Goal: Find specific page/section: Find specific page/section

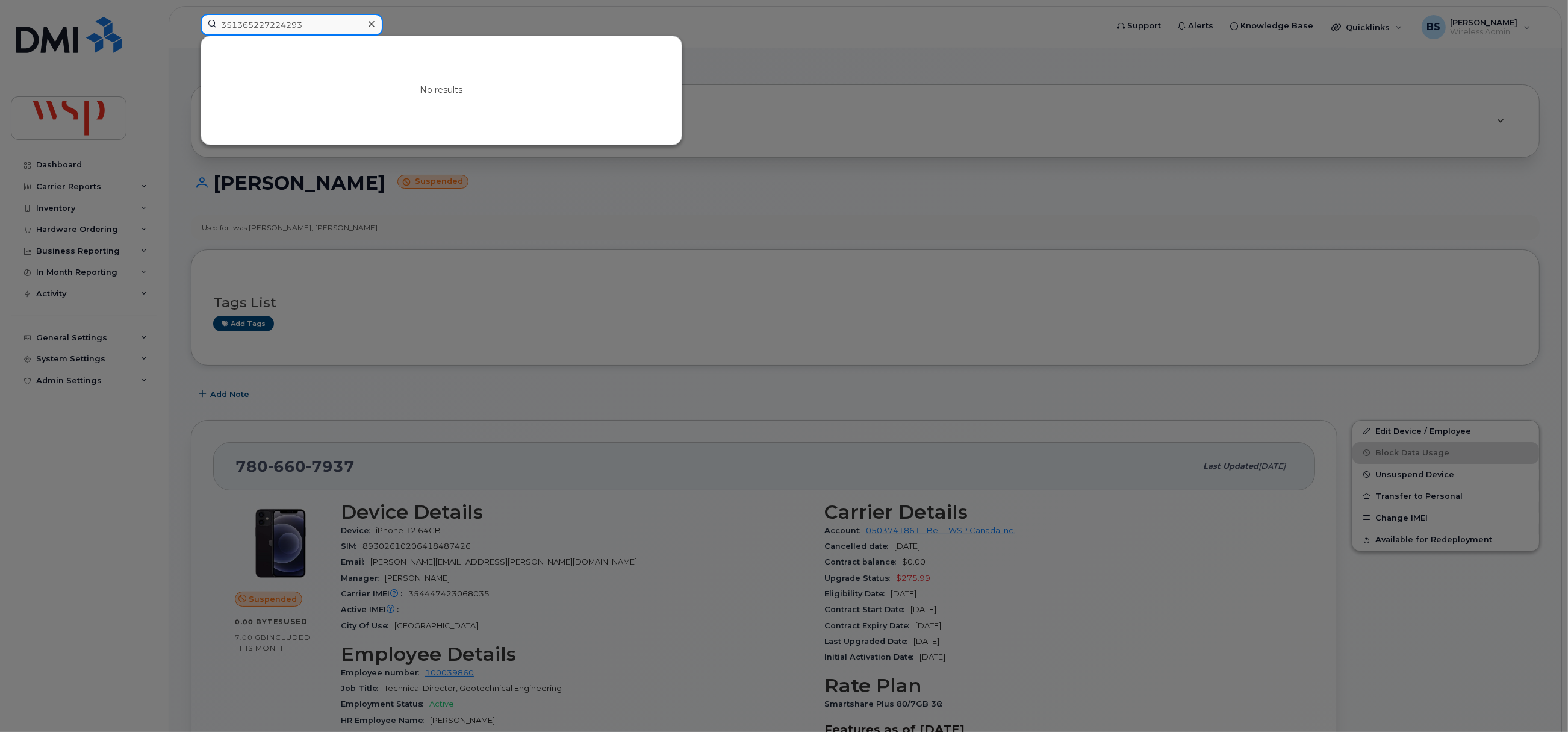
drag, startPoint x: 312, startPoint y: 25, endPoint x: 156, endPoint y: 21, distance: 156.1
click at [191, 22] on div "351365227224293 No results" at bounding box center [649, 27] width 918 height 27
paste input "416-508-1316"
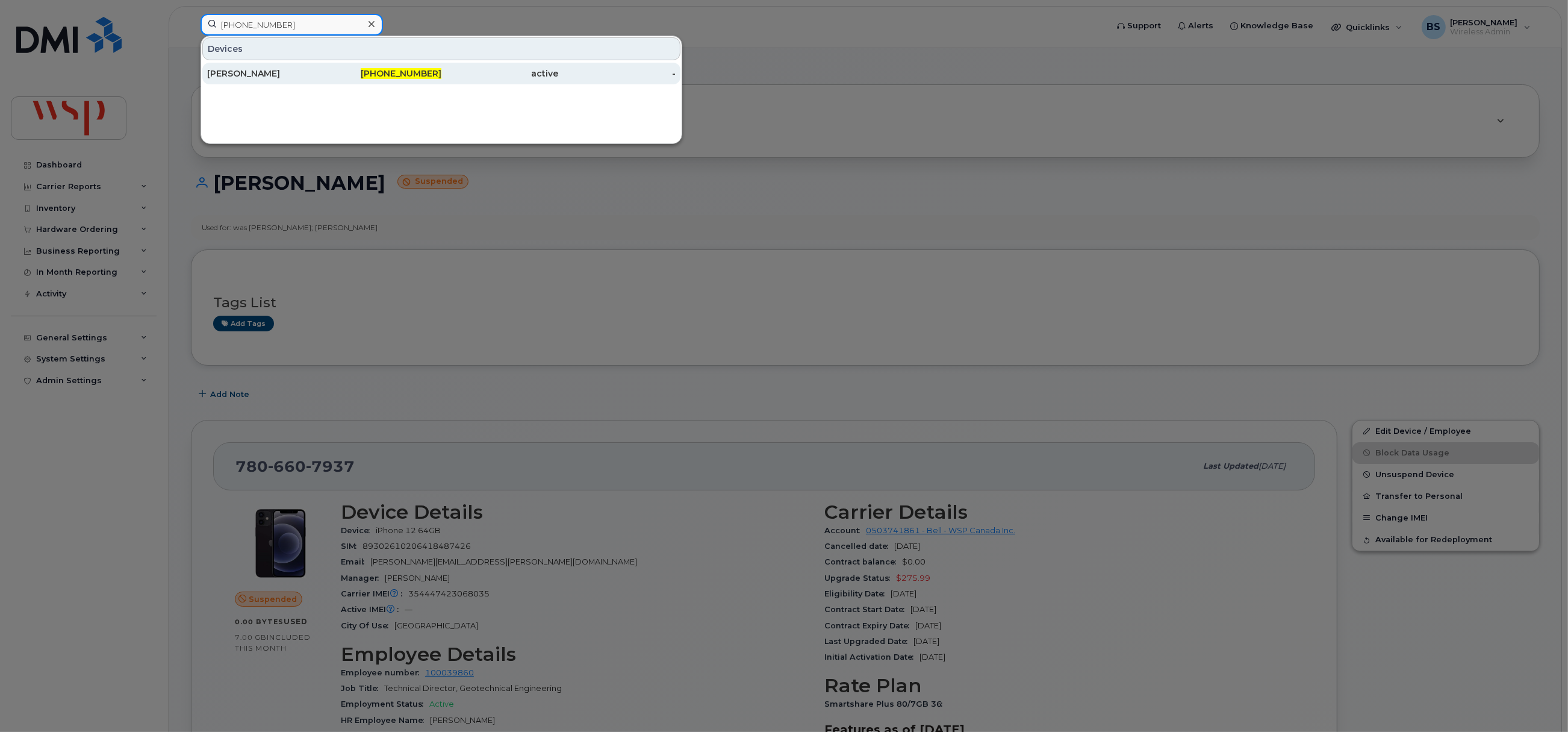
type input "416-508-1316"
drag, startPoint x: 240, startPoint y: 68, endPoint x: 288, endPoint y: 151, distance: 95.9
click at [240, 68] on div "ROBERT DIONNE" at bounding box center [266, 74] width 117 height 21
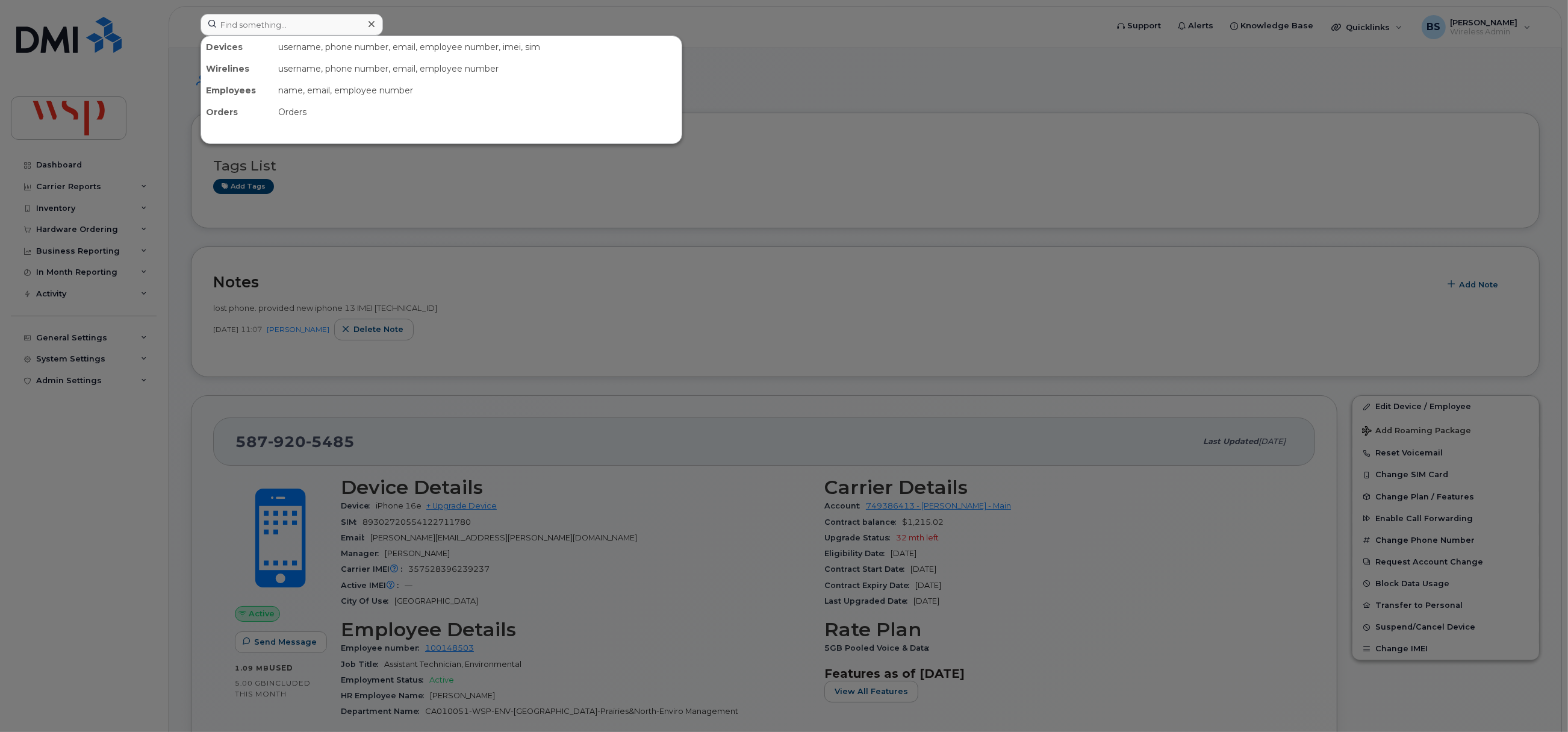
click at [280, 23] on input at bounding box center [292, 25] width 182 height 21
drag, startPoint x: 0, startPoint y: 0, endPoint x: 281, endPoint y: 23, distance: 281.9
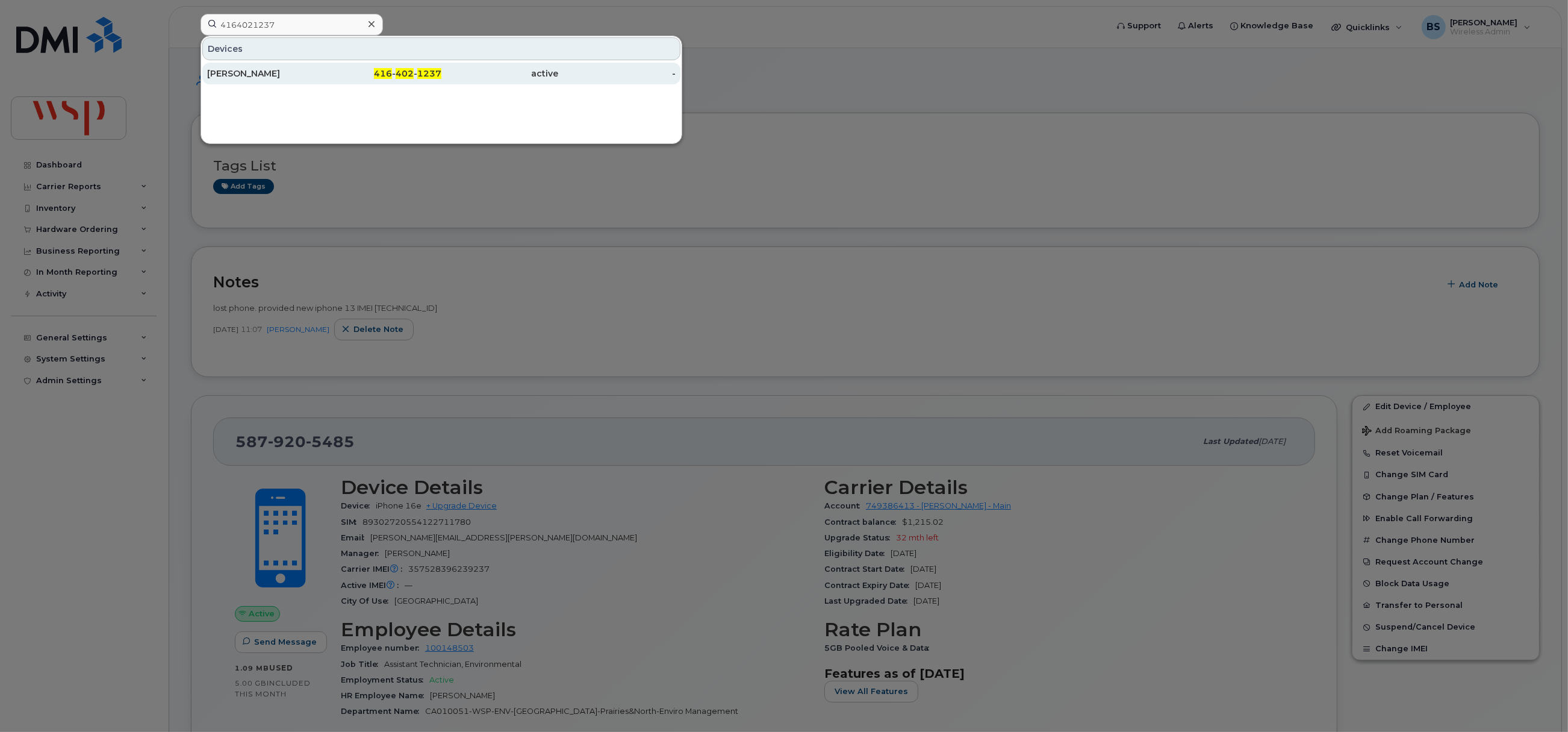
type input "4164021237"
click at [242, 70] on div "Kristopher Hall" at bounding box center [266, 74] width 117 height 12
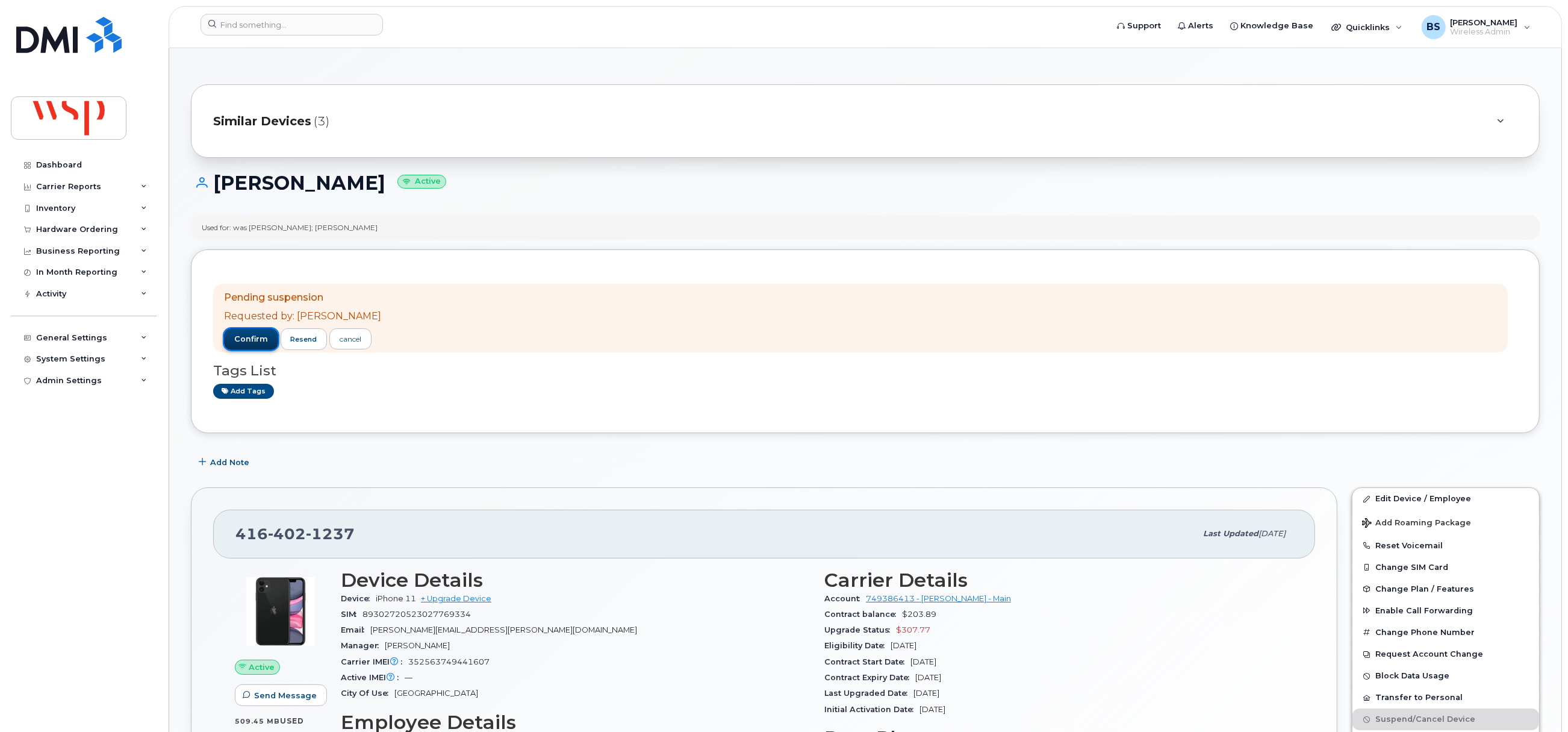
click at [250, 336] on span "confirm" at bounding box center [251, 339] width 34 height 11
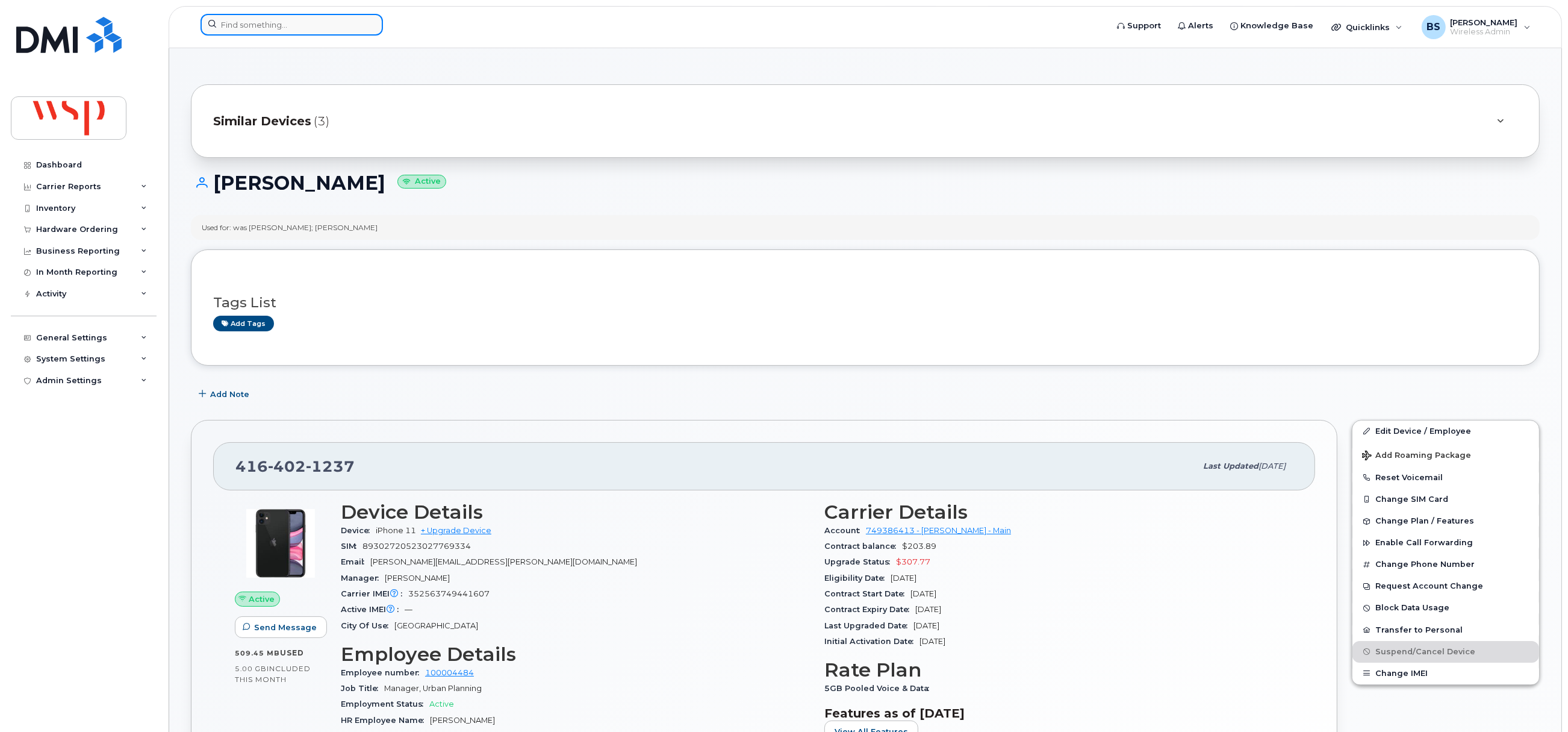
click at [276, 21] on input at bounding box center [292, 25] width 182 height 21
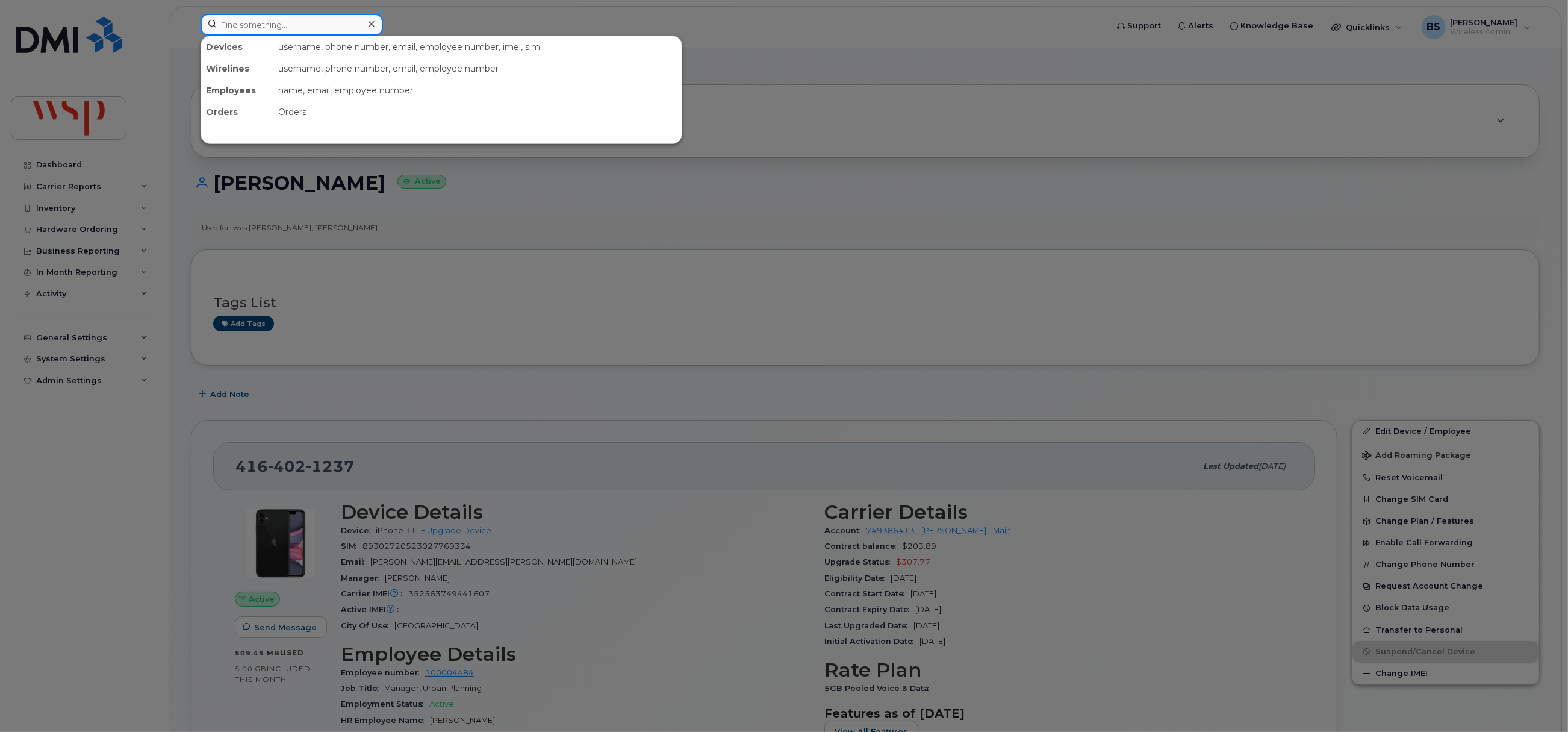
paste input "6723398011"
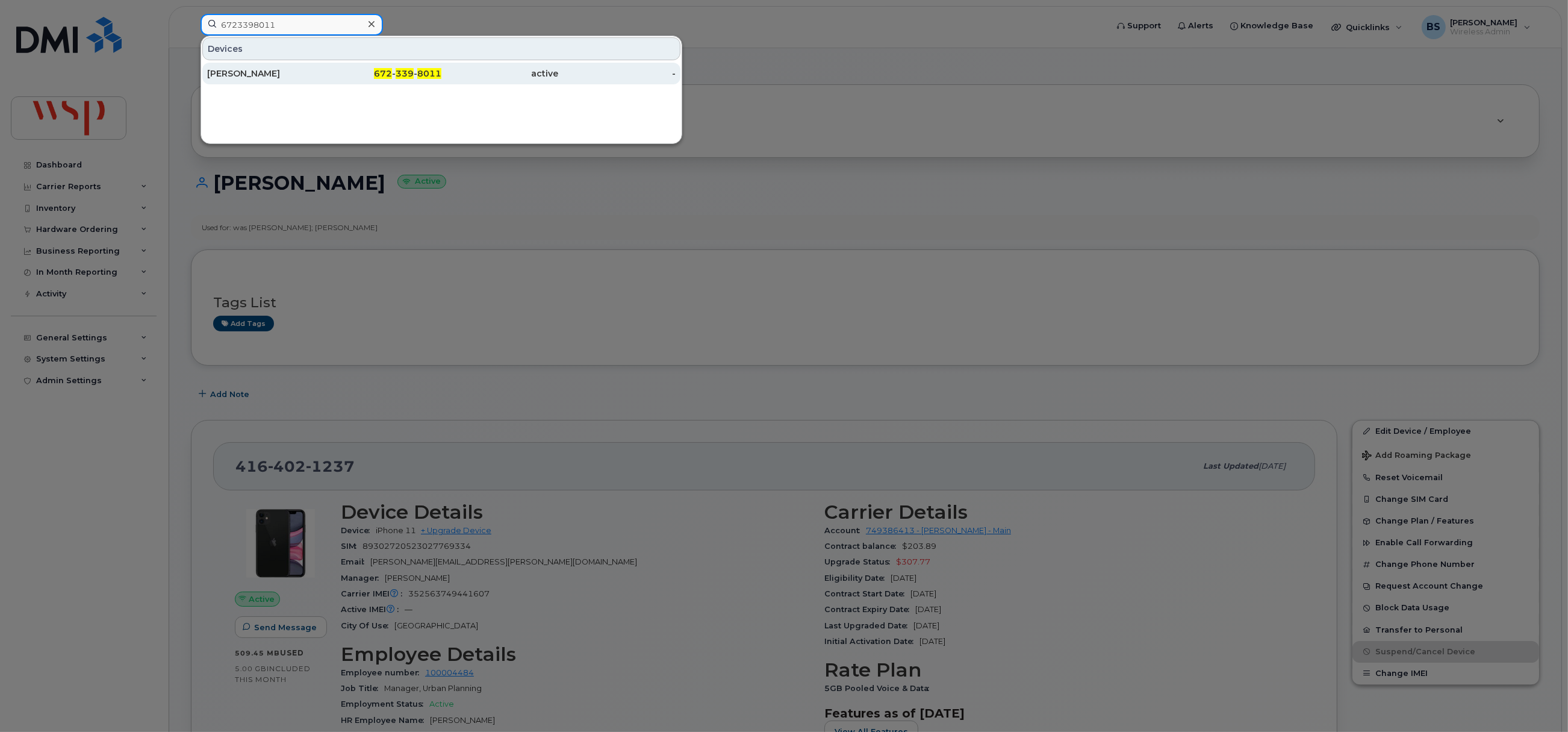
type input "6723398011"
drag, startPoint x: 224, startPoint y: 72, endPoint x: 281, endPoint y: 136, distance: 85.7
click at [225, 72] on div "Reagan MacKenzie" at bounding box center [266, 74] width 117 height 12
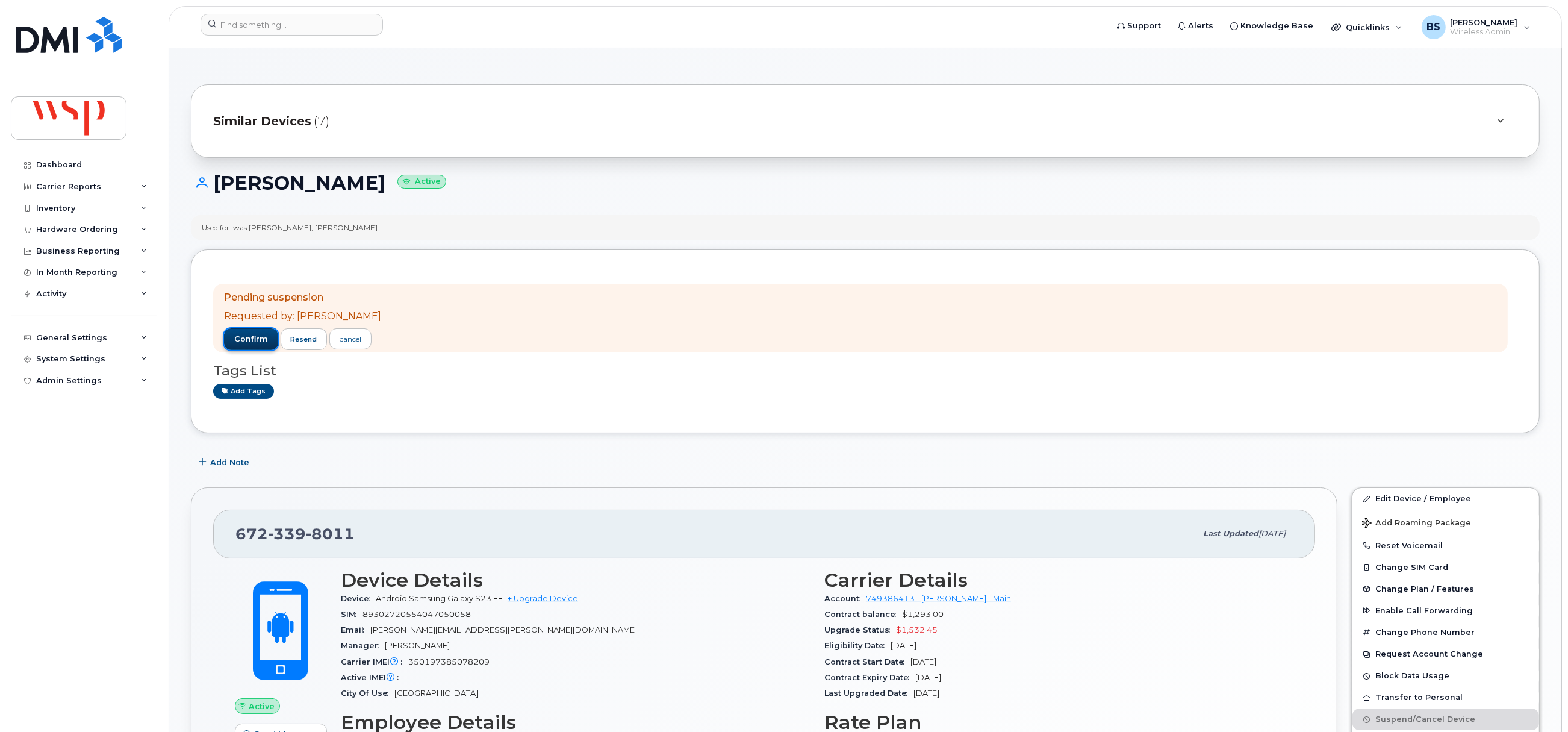
click at [252, 337] on span "confirm" at bounding box center [251, 339] width 34 height 11
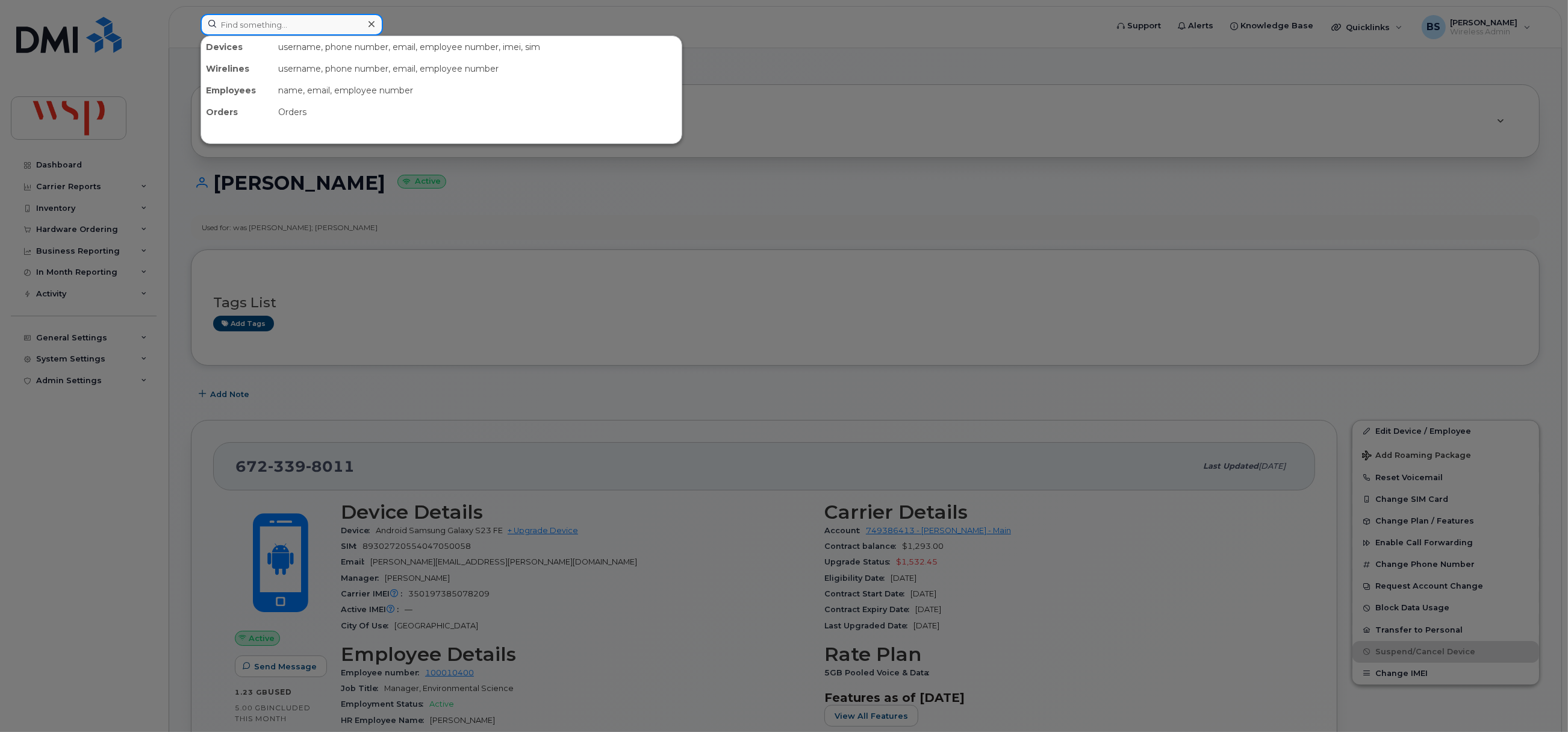
click at [295, 16] on input at bounding box center [292, 25] width 182 height 21
paste input "6134626394"
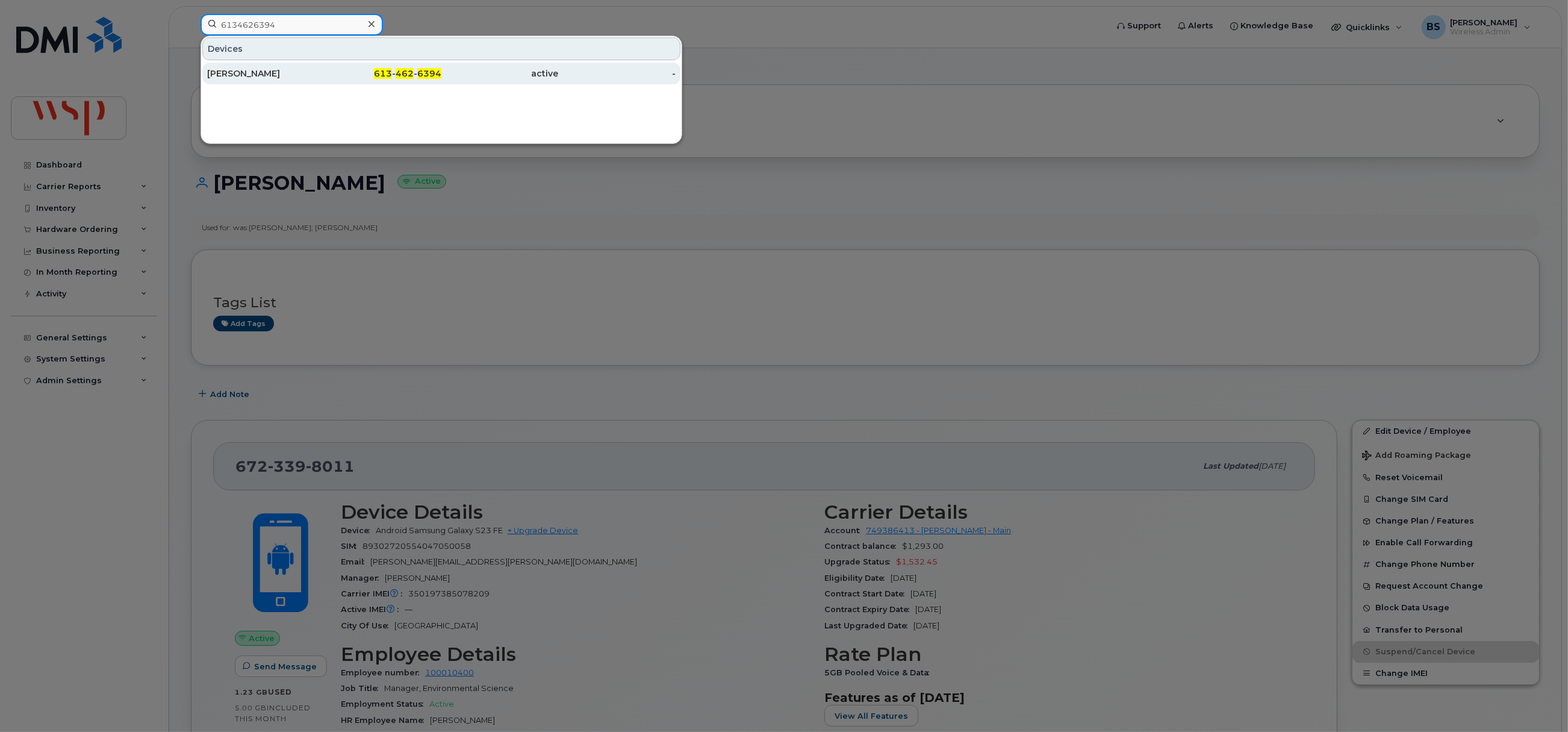
type input "6134626394"
click at [241, 71] on div "Paul Hurst" at bounding box center [266, 74] width 117 height 12
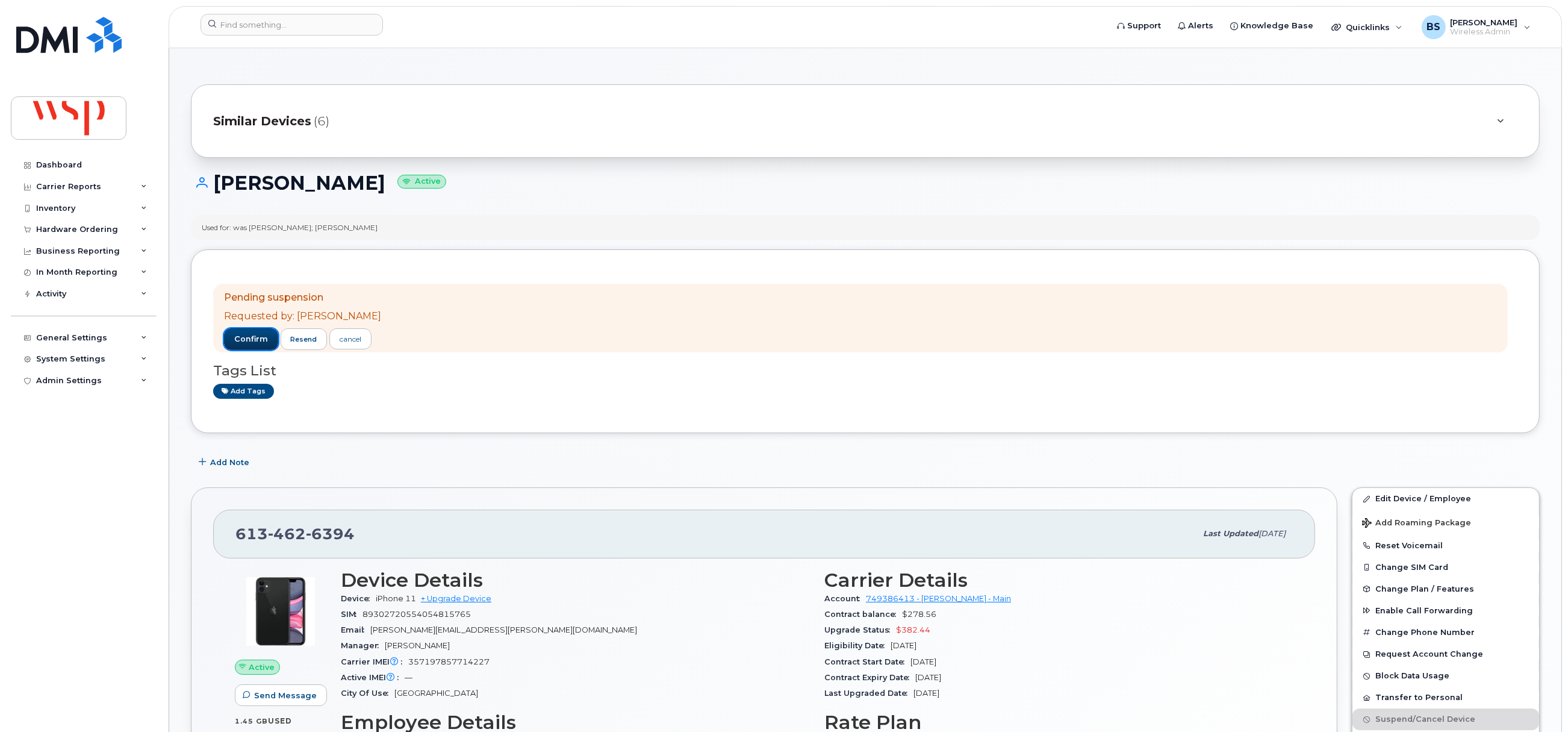
click at [248, 337] on span "confirm" at bounding box center [251, 339] width 34 height 11
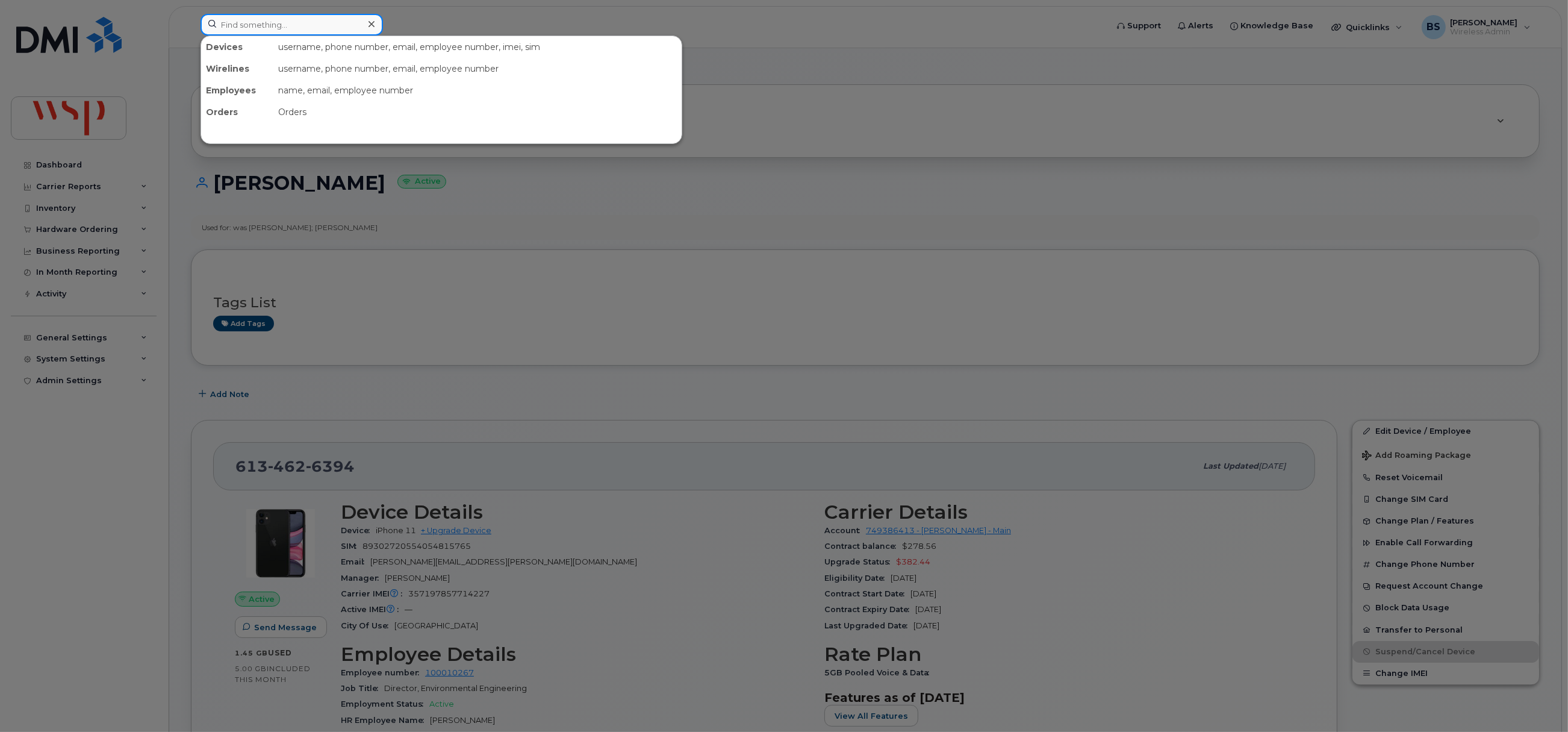
click at [306, 28] on input at bounding box center [292, 25] width 182 height 21
paste input "2505804893"
type input "2505804893"
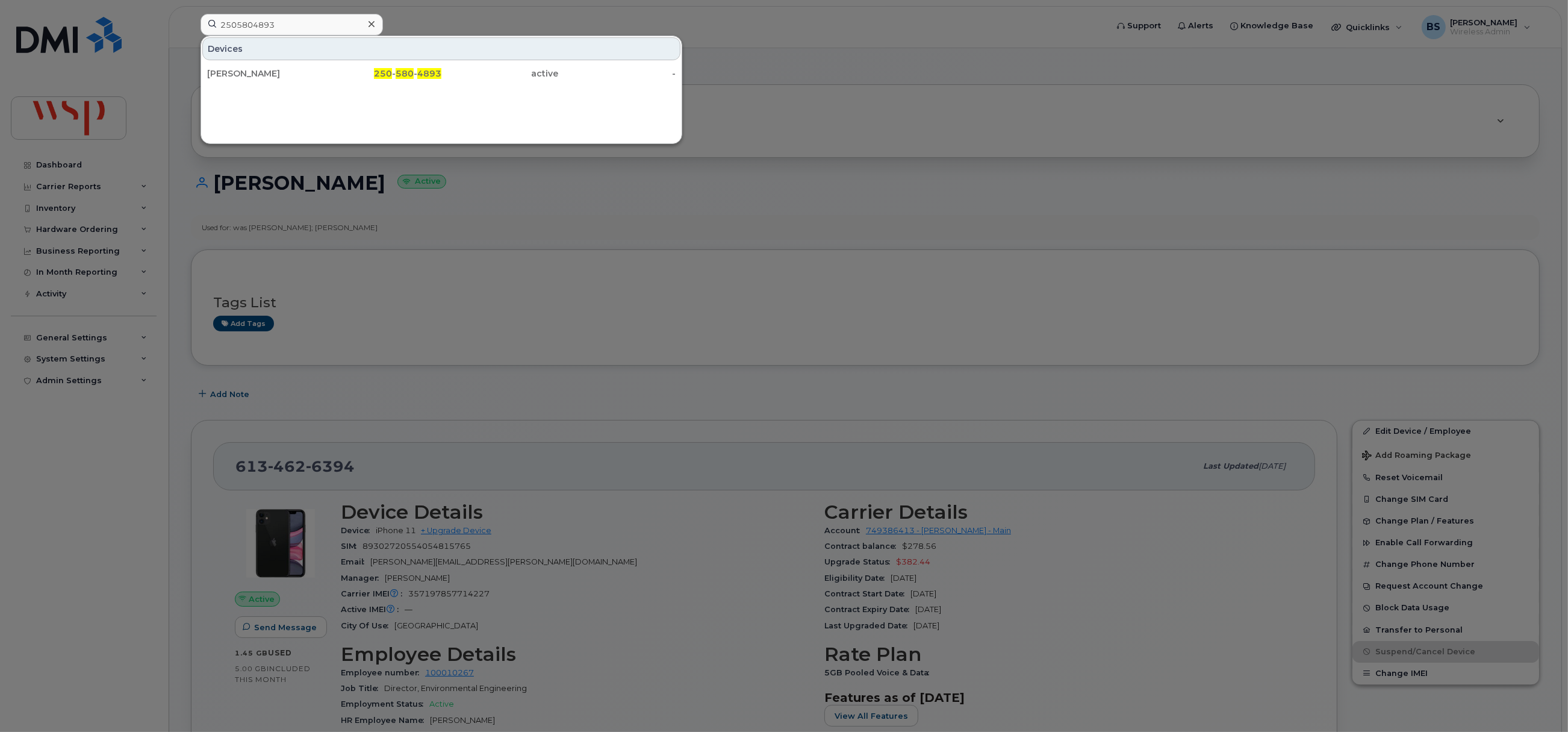
click at [229, 70] on div "Allison Takasaki" at bounding box center [266, 74] width 117 height 12
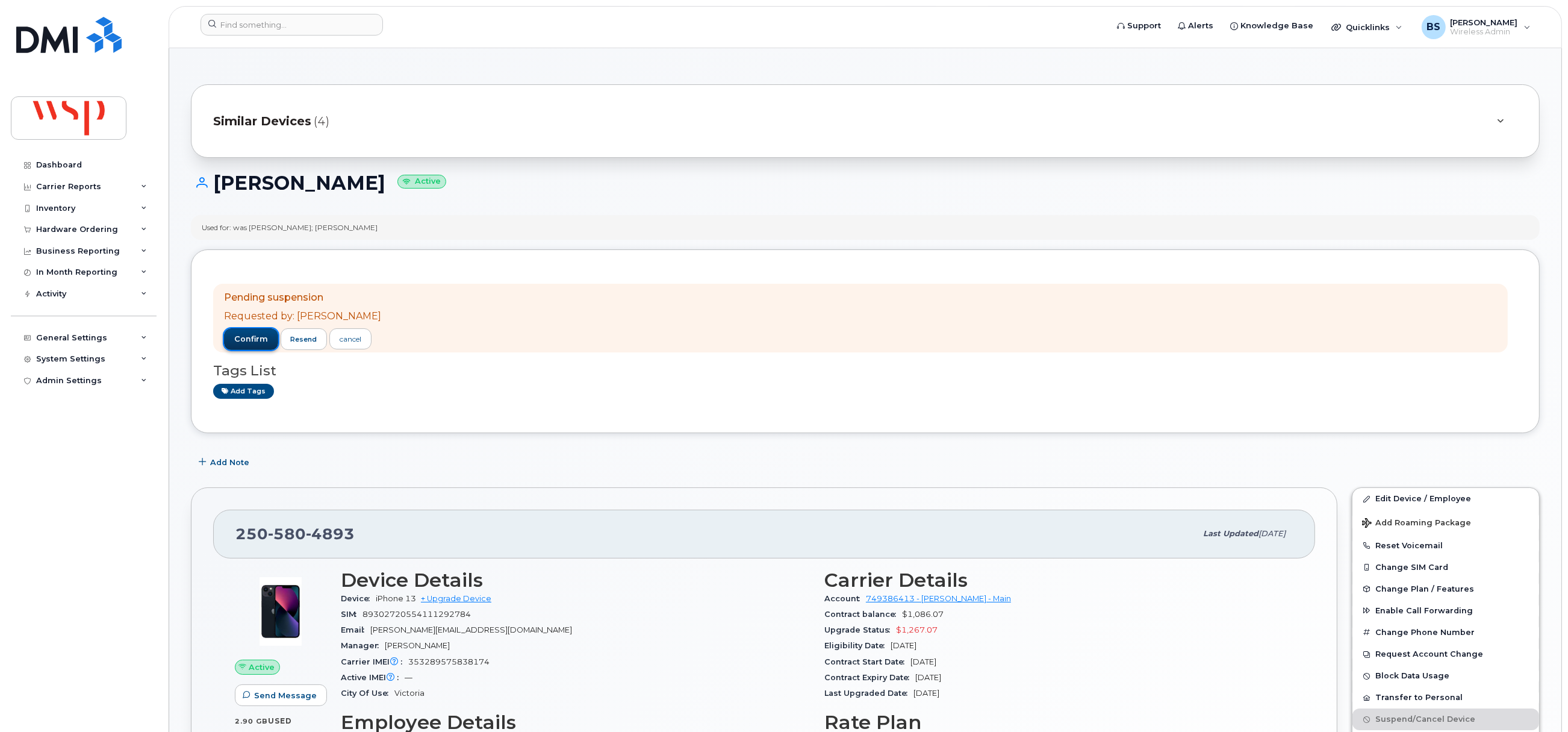
click at [251, 336] on span "confirm" at bounding box center [251, 339] width 34 height 11
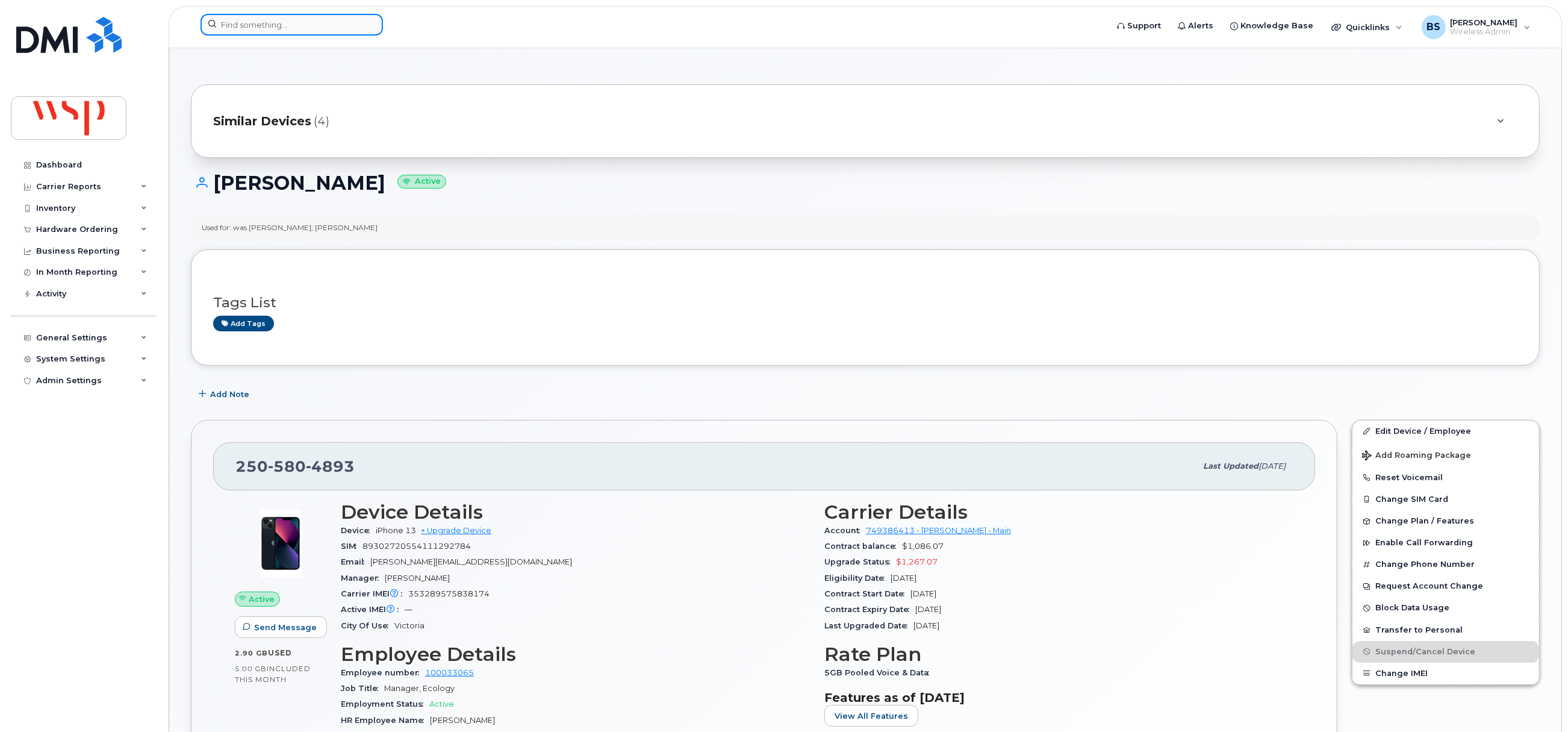
click at [246, 20] on input at bounding box center [292, 25] width 182 height 21
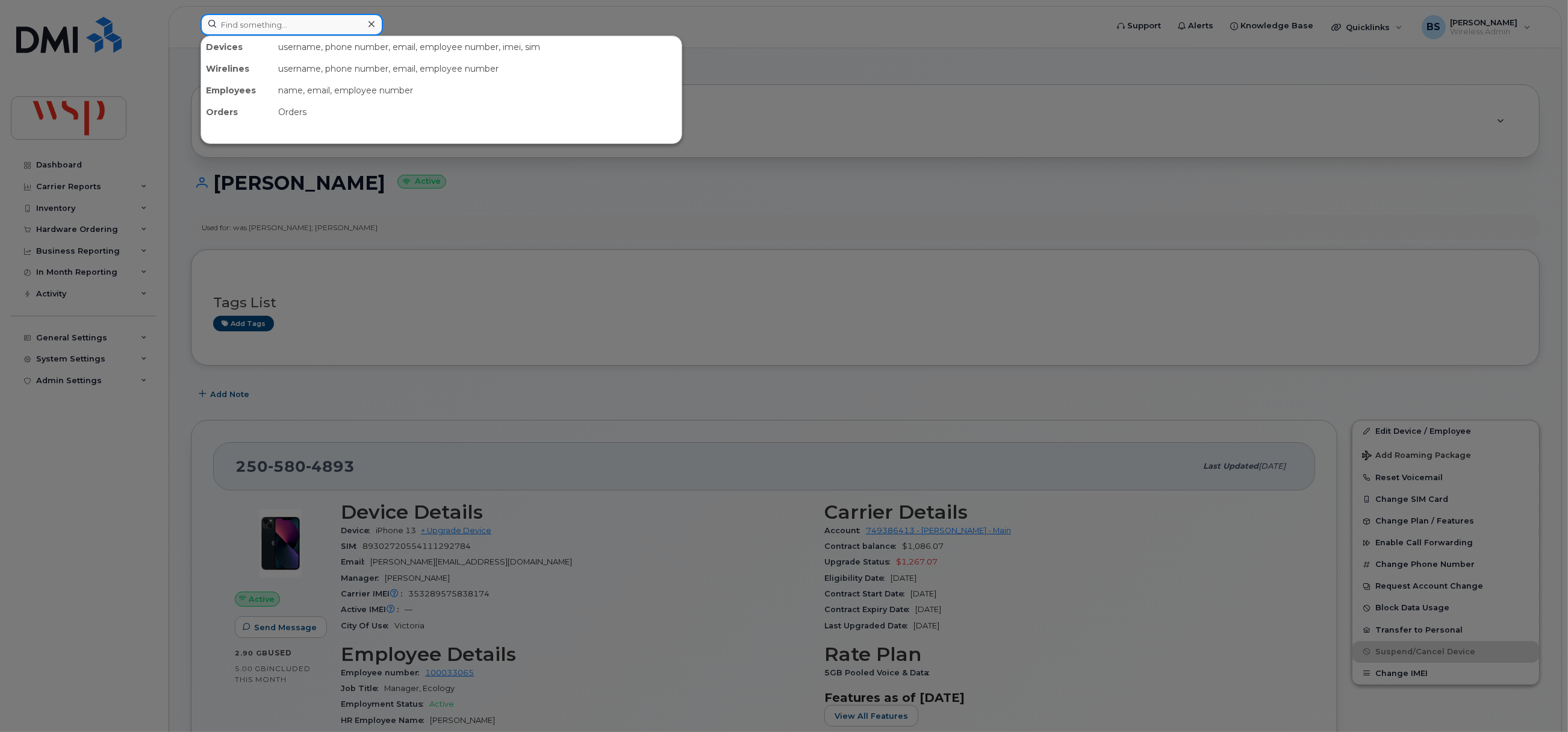
paste input "2636884895"
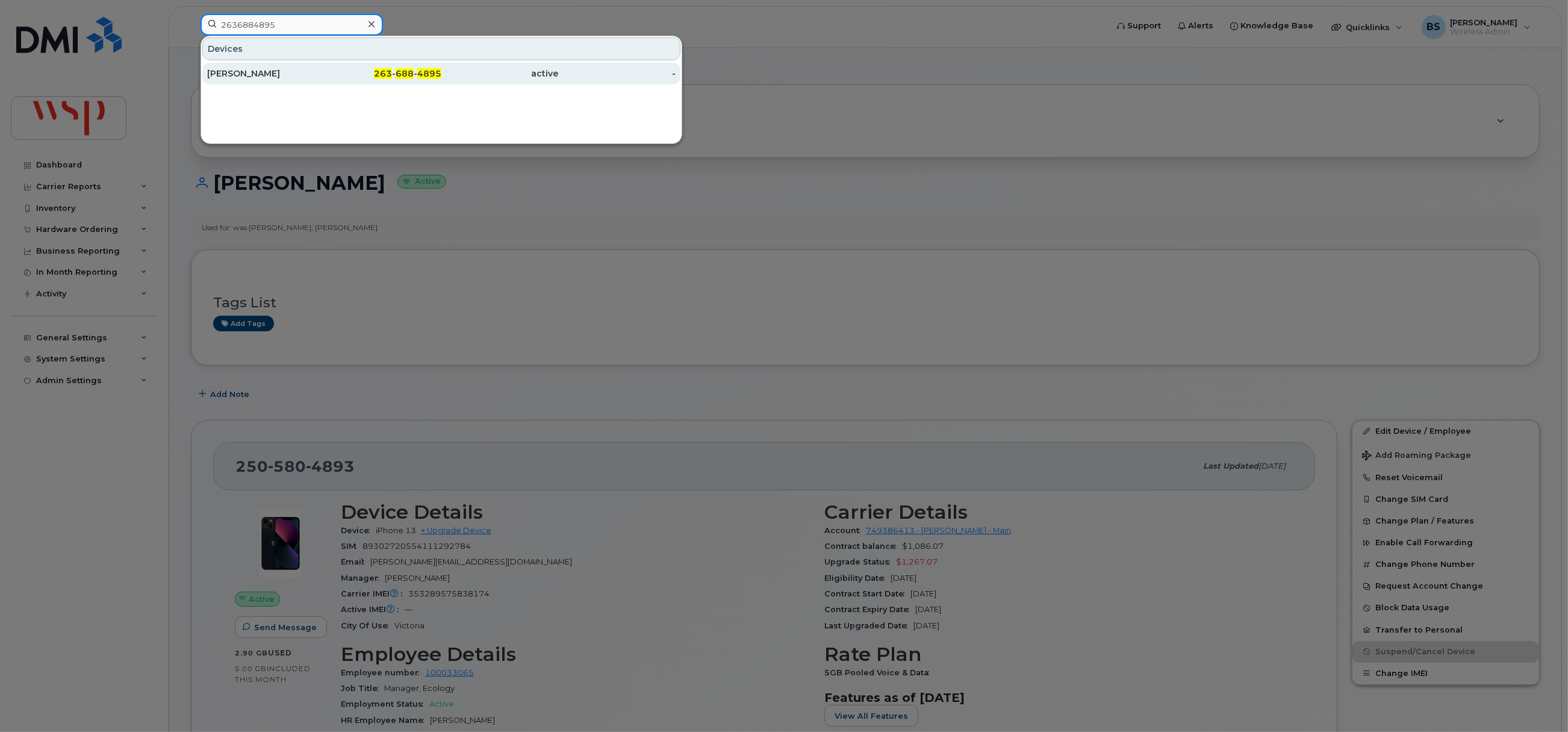
type input "2636884895"
drag, startPoint x: 252, startPoint y: 70, endPoint x: 292, endPoint y: 162, distance: 100.3
click at [252, 70] on div "Marc-Olivier Houde" at bounding box center [266, 74] width 117 height 12
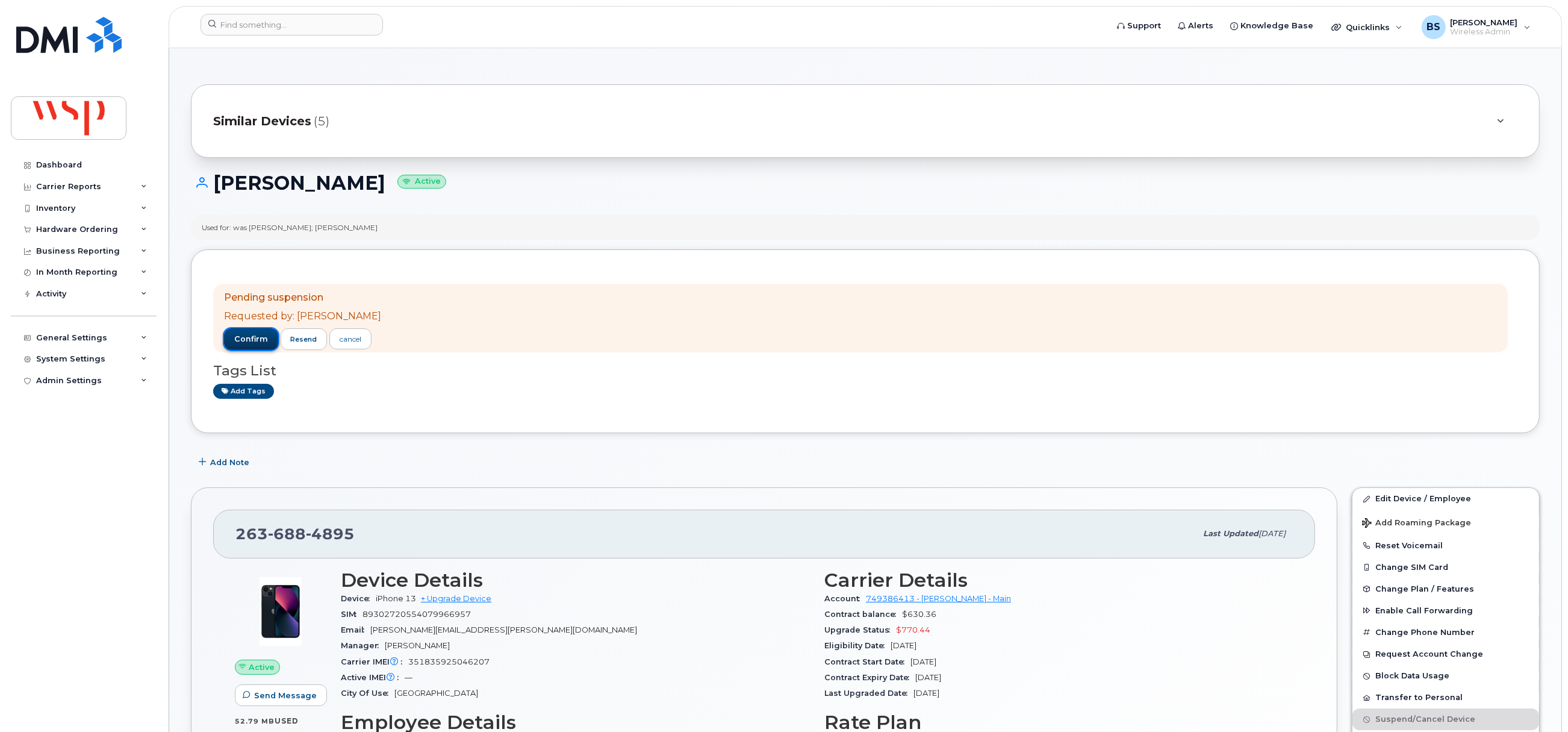
click at [258, 343] on span "confirm" at bounding box center [251, 339] width 34 height 11
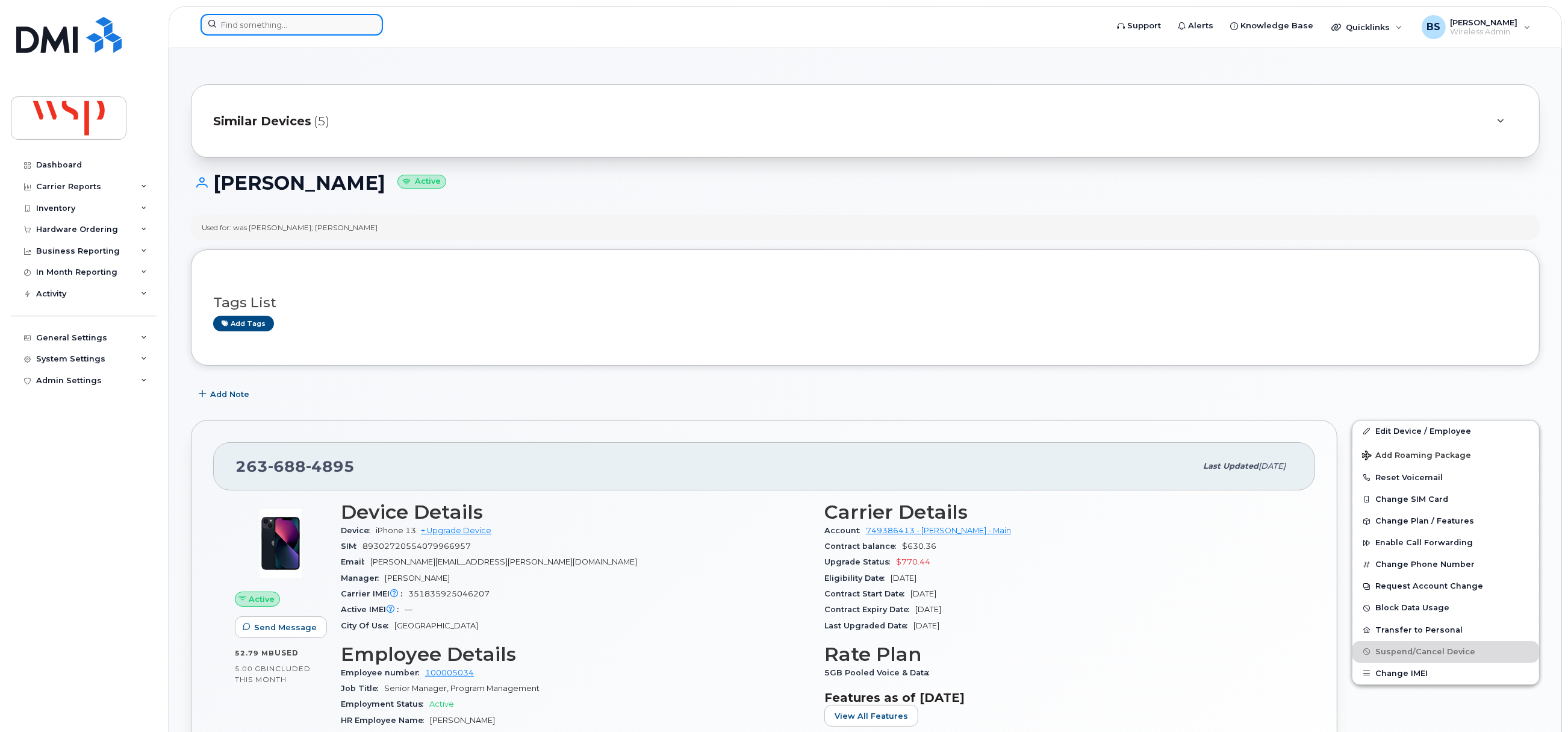
click at [284, 27] on input at bounding box center [292, 25] width 182 height 21
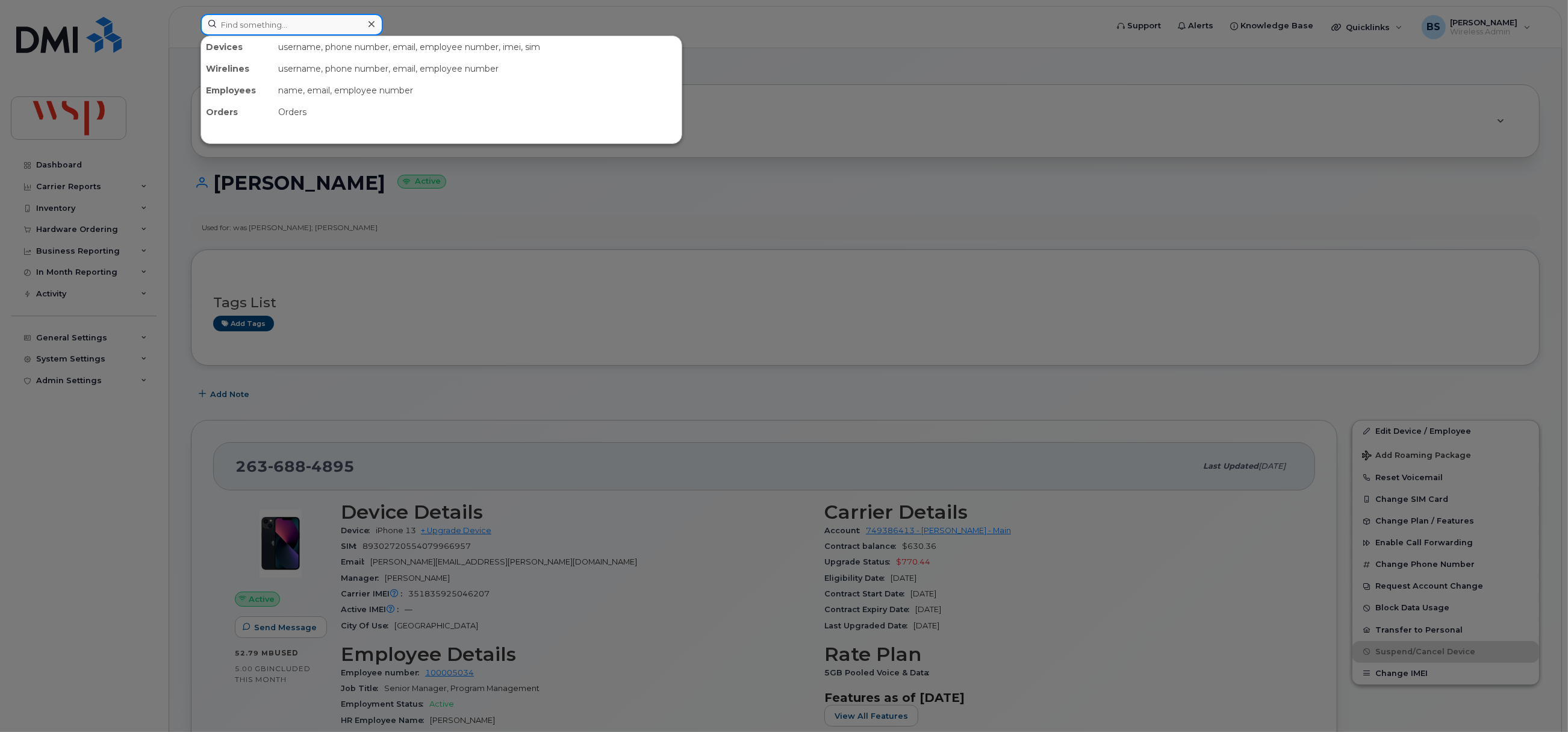
paste input "6725337452"
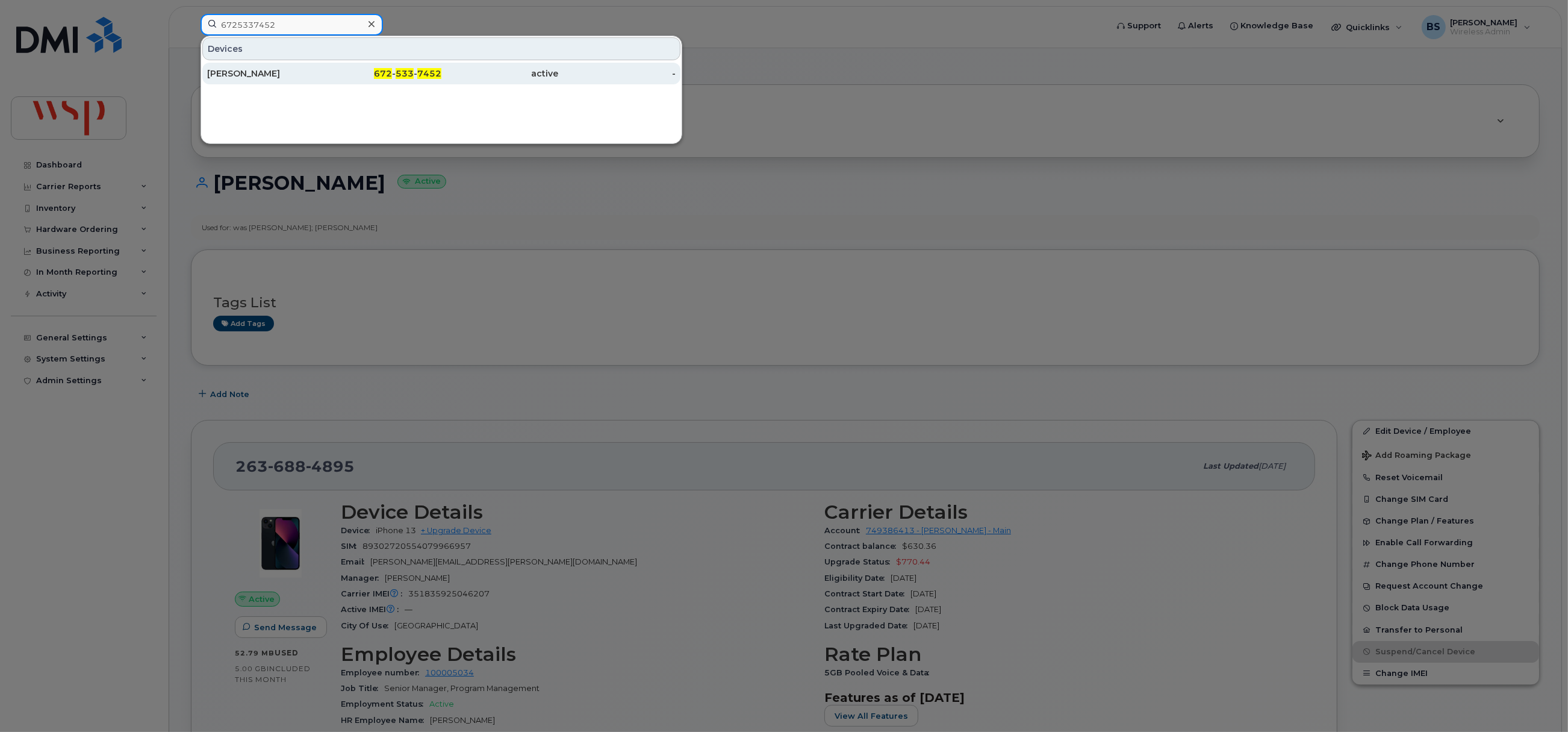
type input "6725337452"
click at [237, 72] on div "[PERSON_NAME]" at bounding box center [266, 74] width 117 height 12
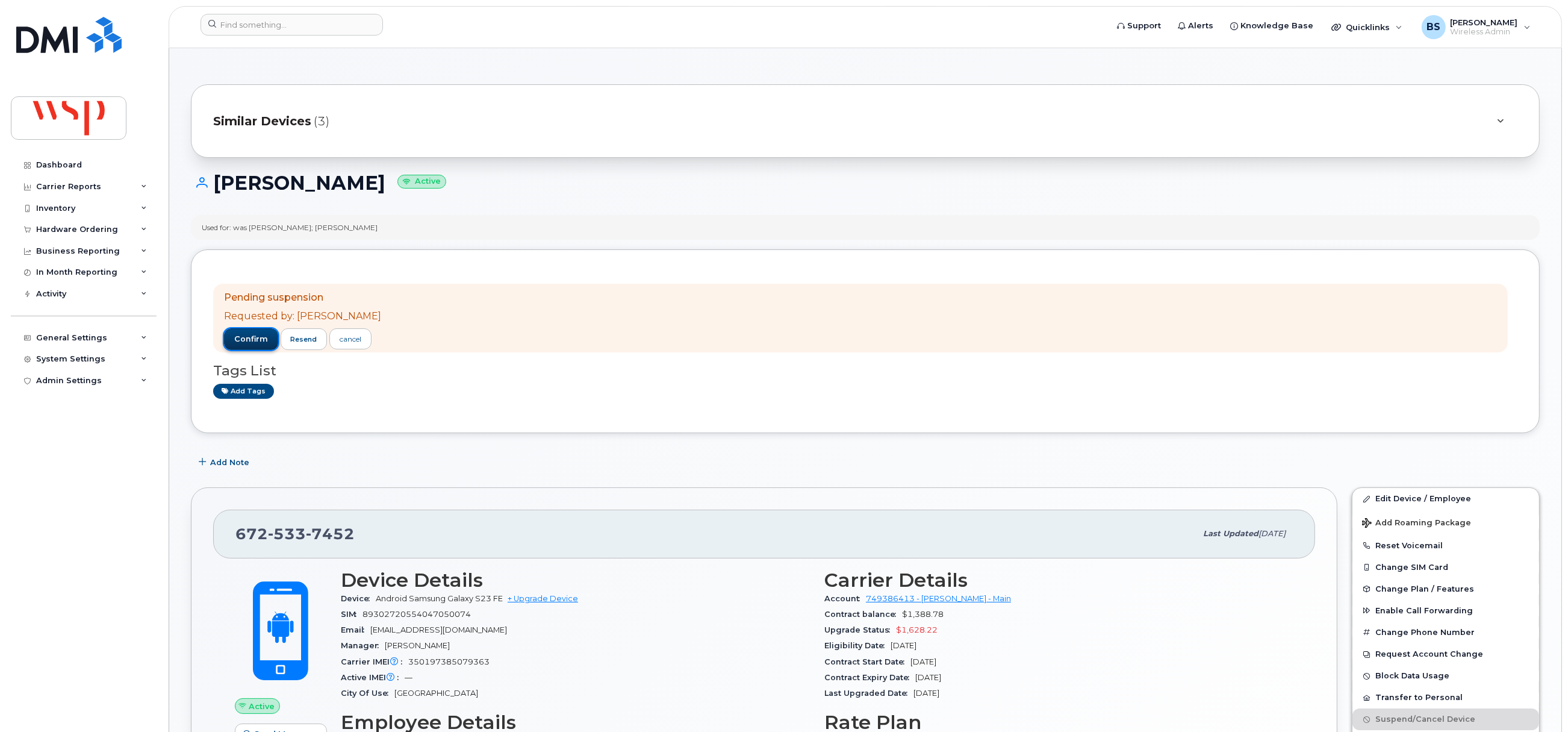
click at [254, 343] on span "confirm" at bounding box center [251, 339] width 34 height 11
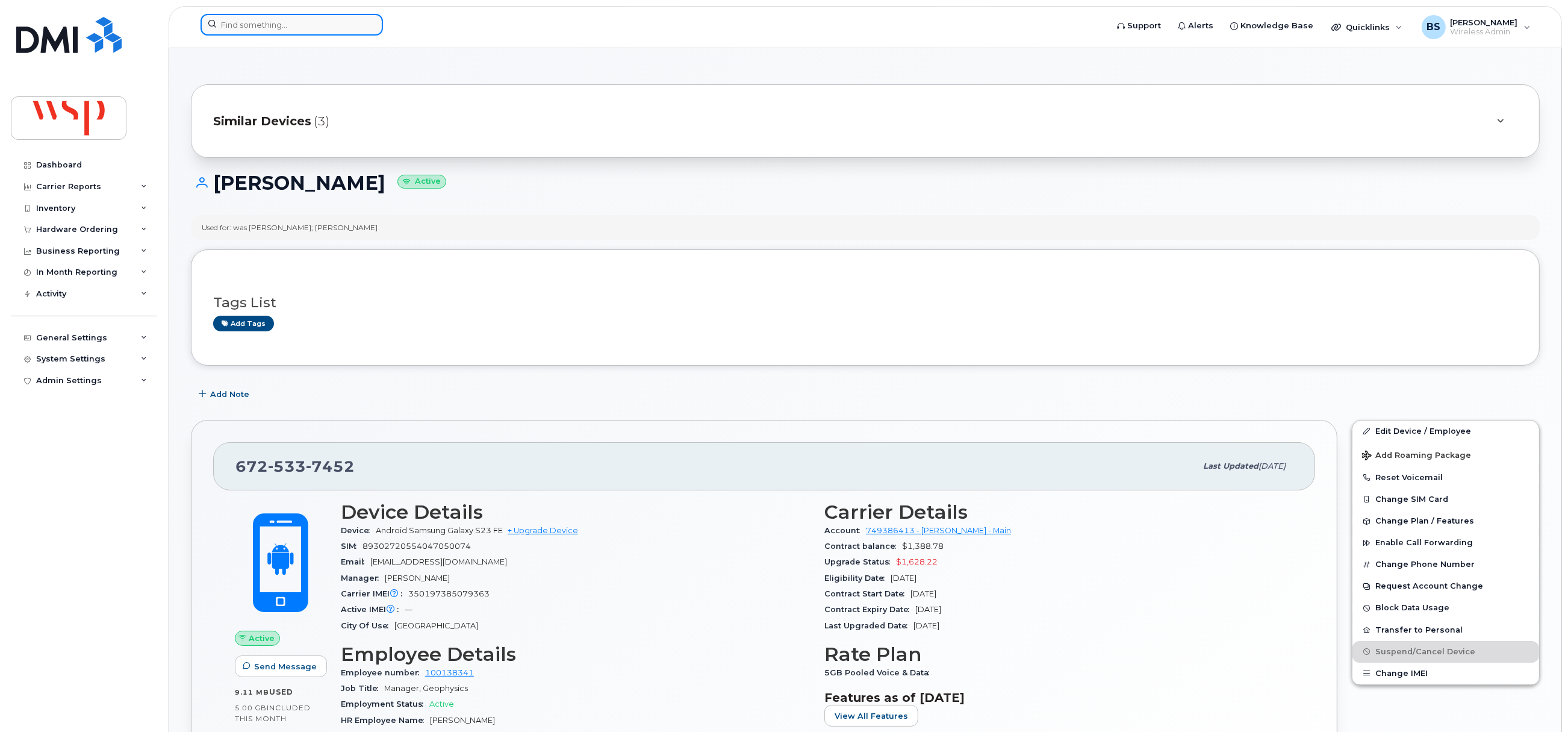
click at [332, 18] on input at bounding box center [292, 25] width 182 height 21
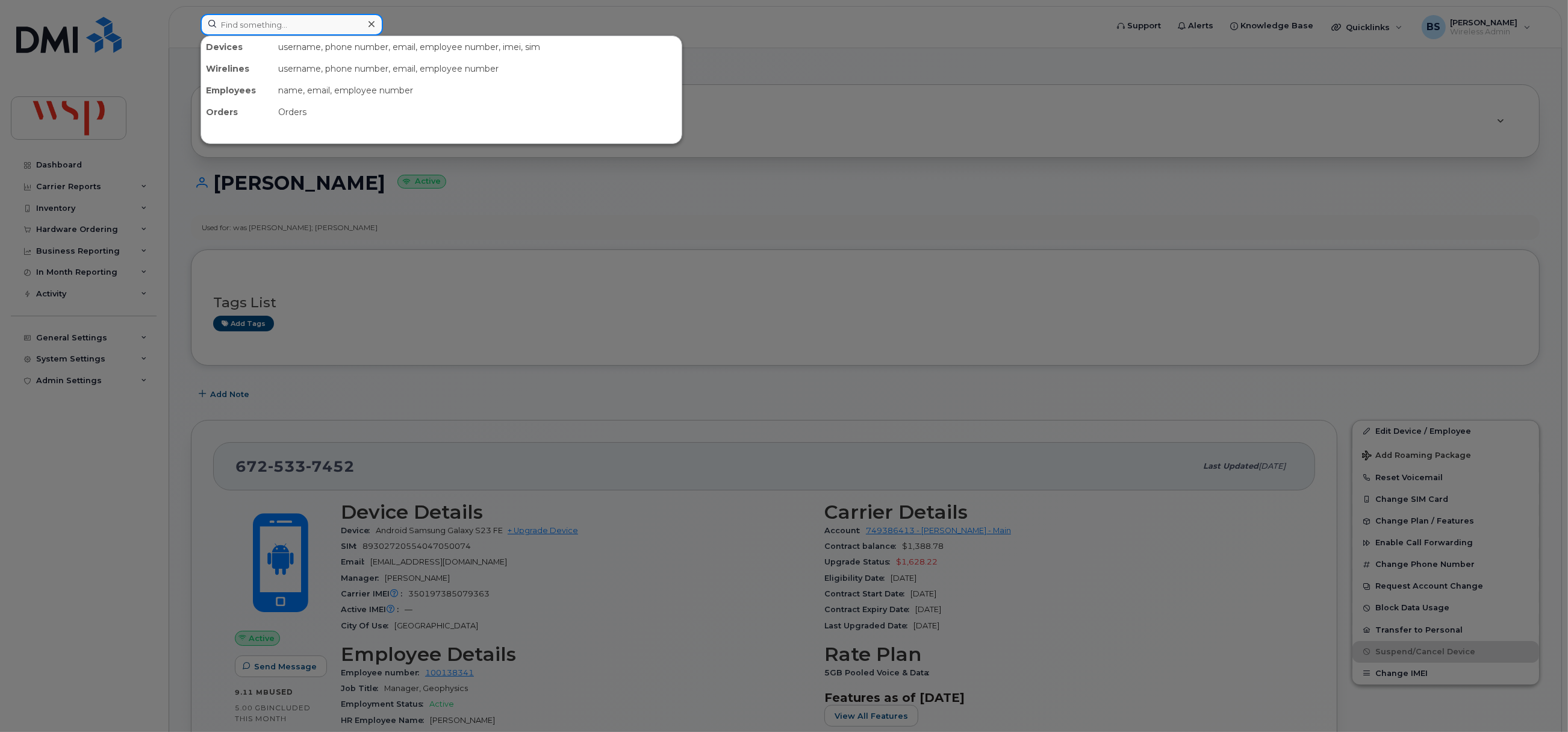
paste input "7808602630"
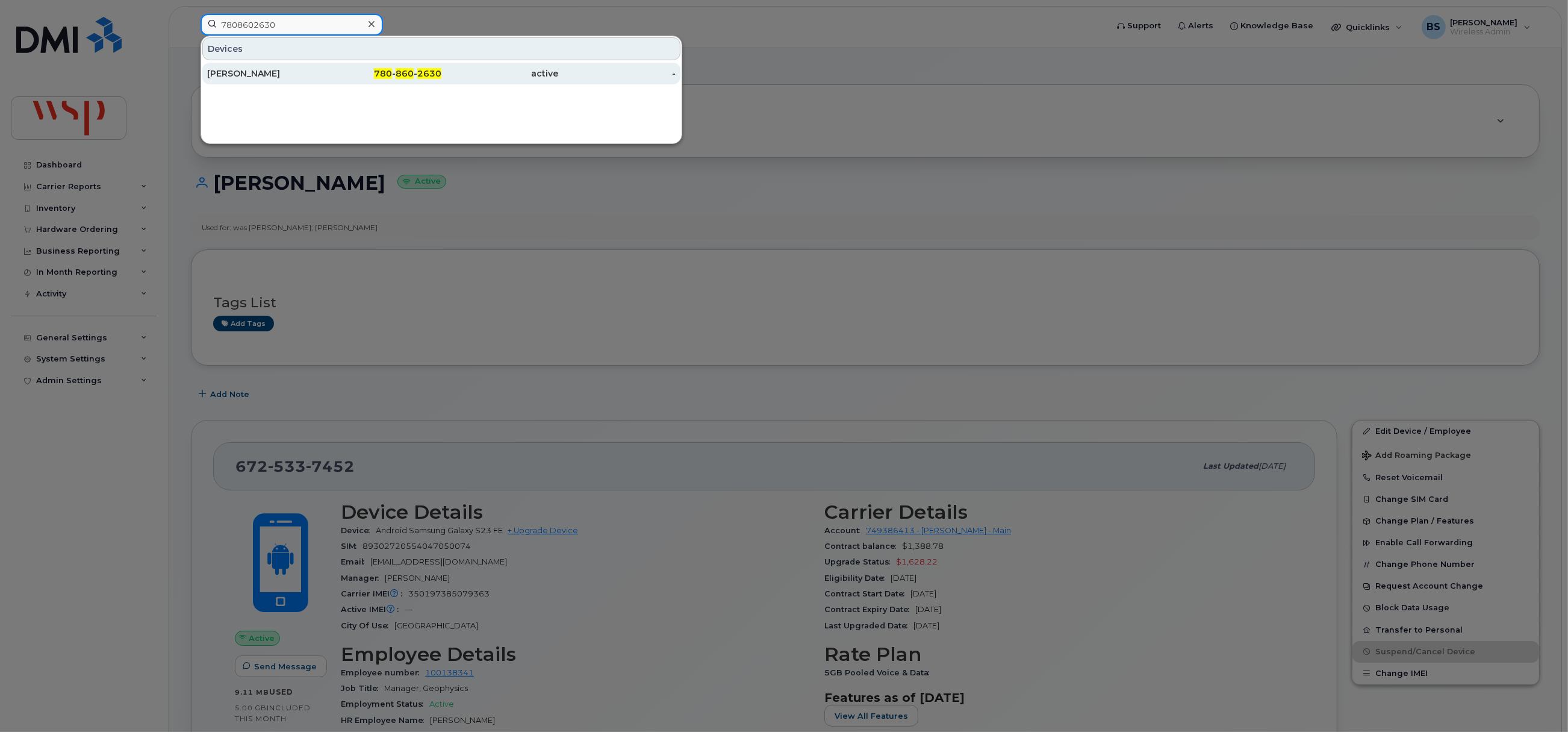
type input "7808602630"
click at [253, 70] on div "[PERSON_NAME]" at bounding box center [266, 74] width 117 height 12
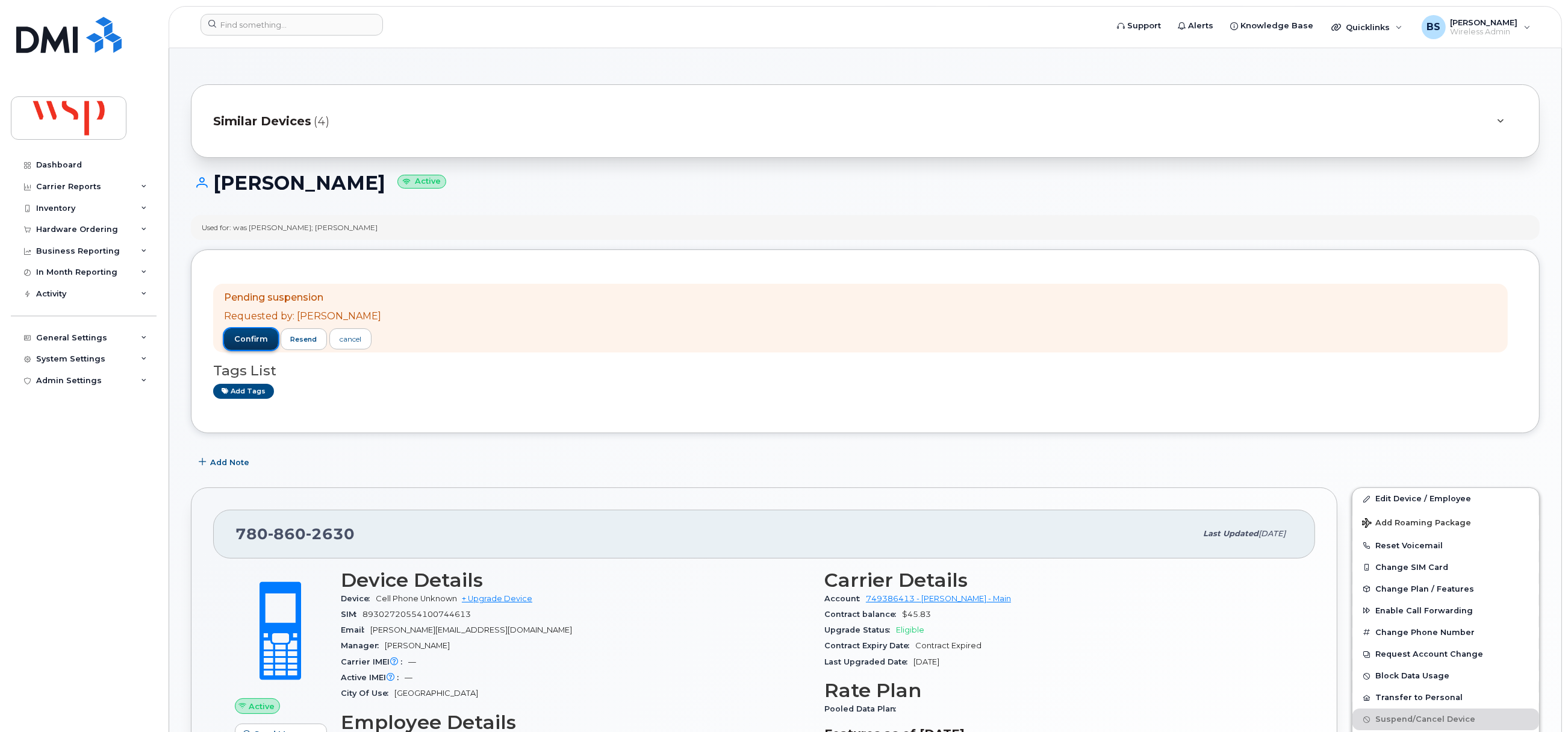
click at [256, 332] on button "confirm" at bounding box center [251, 339] width 54 height 21
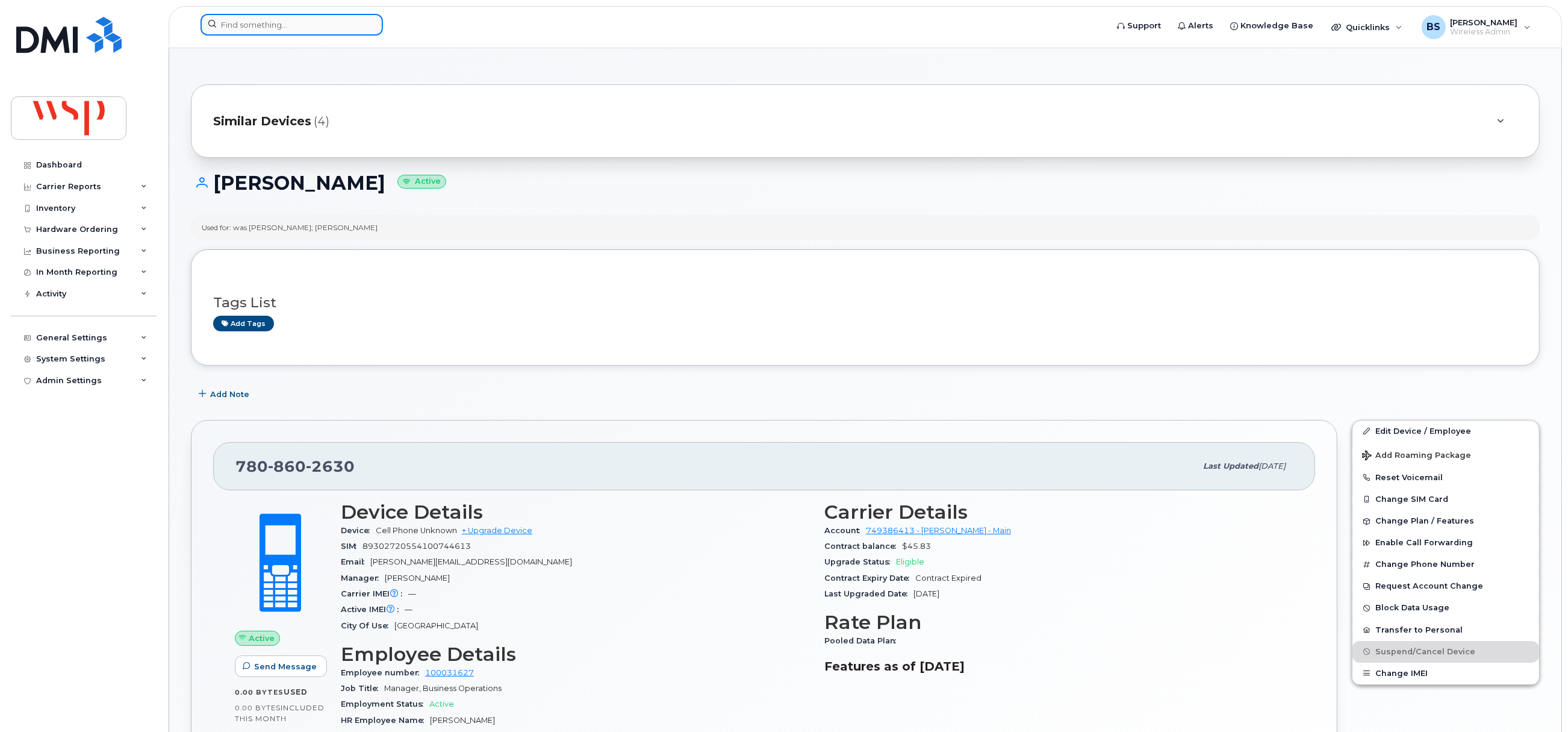
click at [303, 21] on input at bounding box center [292, 25] width 182 height 21
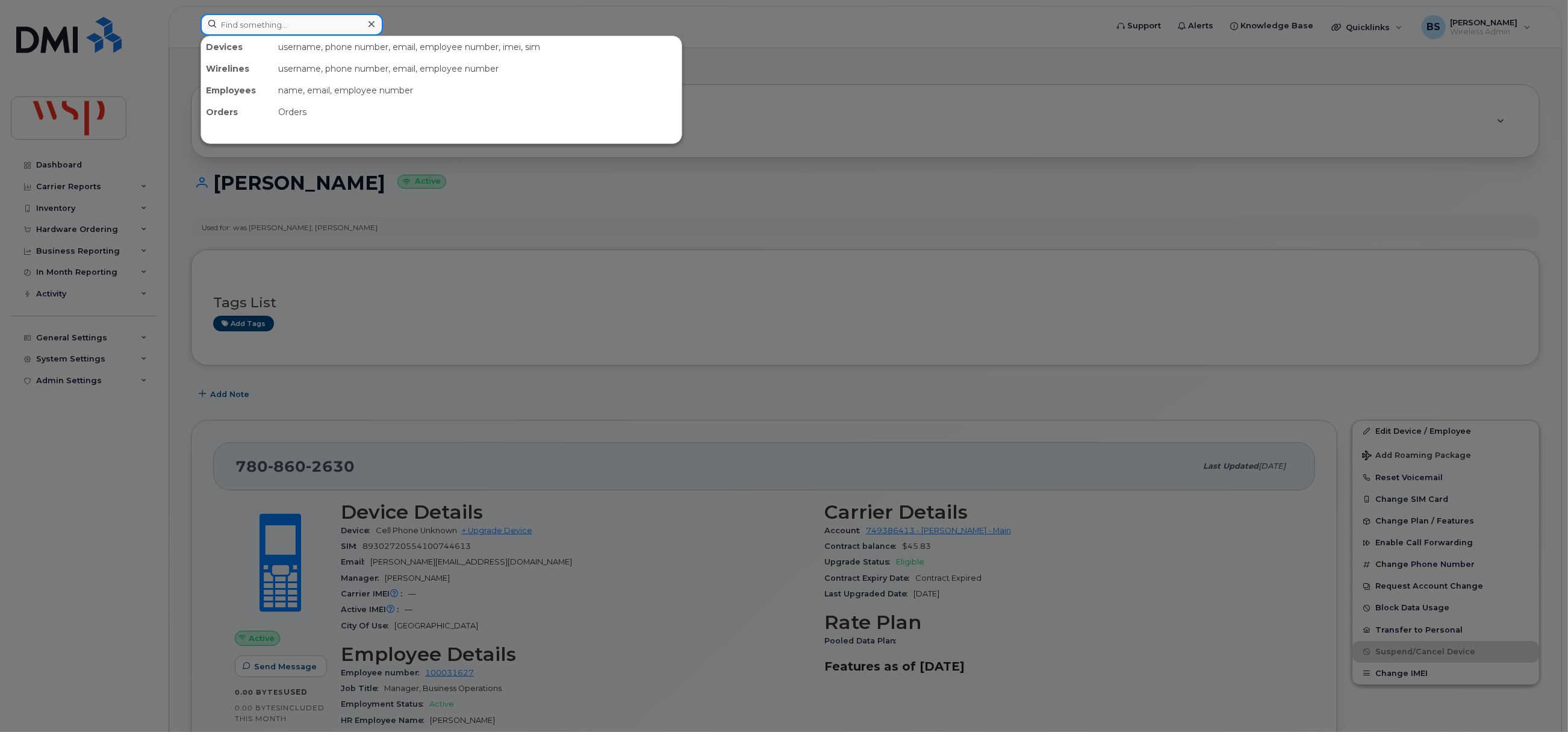
paste input "7809322177"
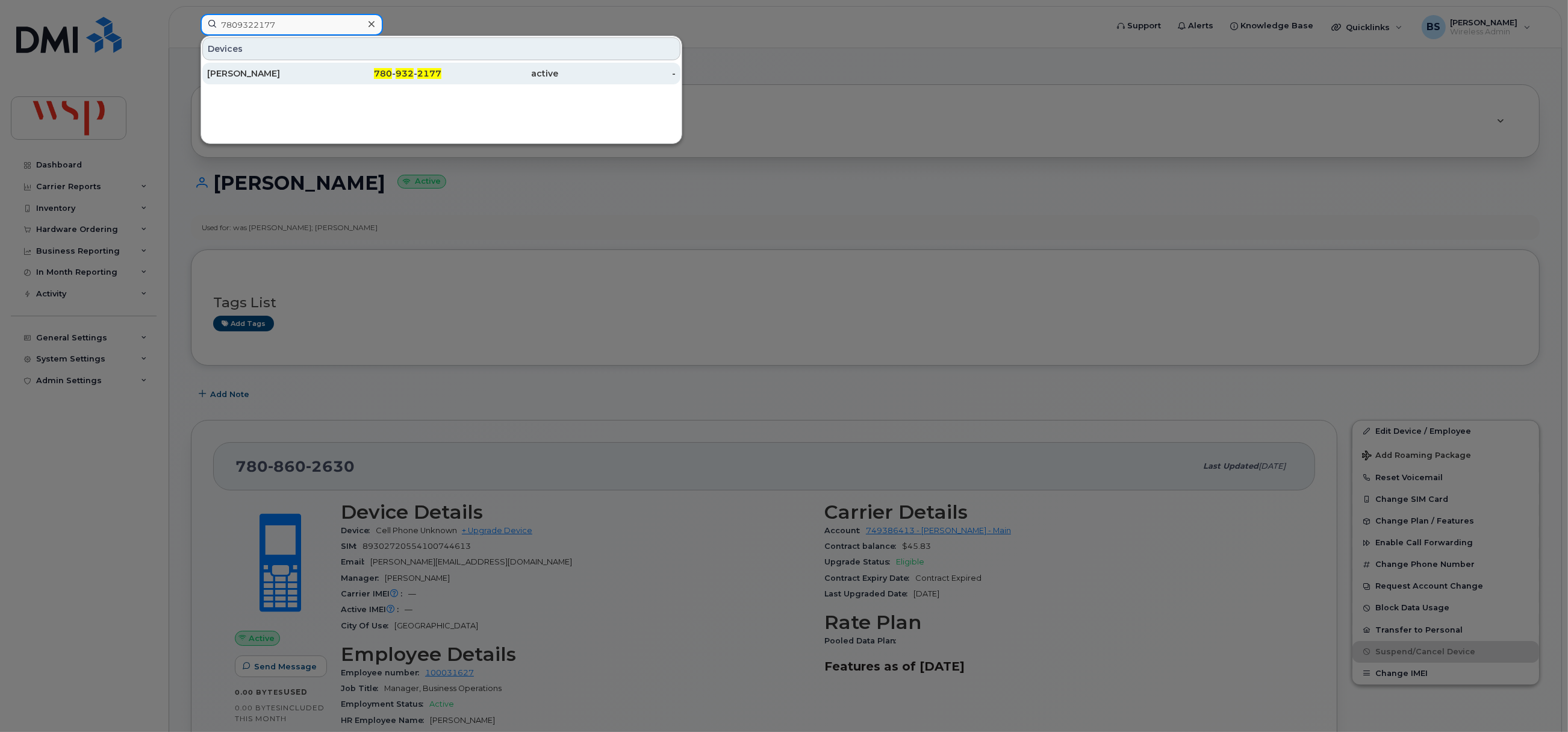
type input "7809322177"
drag, startPoint x: 220, startPoint y: 69, endPoint x: 305, endPoint y: 200, distance: 156.2
click at [220, 69] on div "Robin Herndier" at bounding box center [266, 74] width 117 height 12
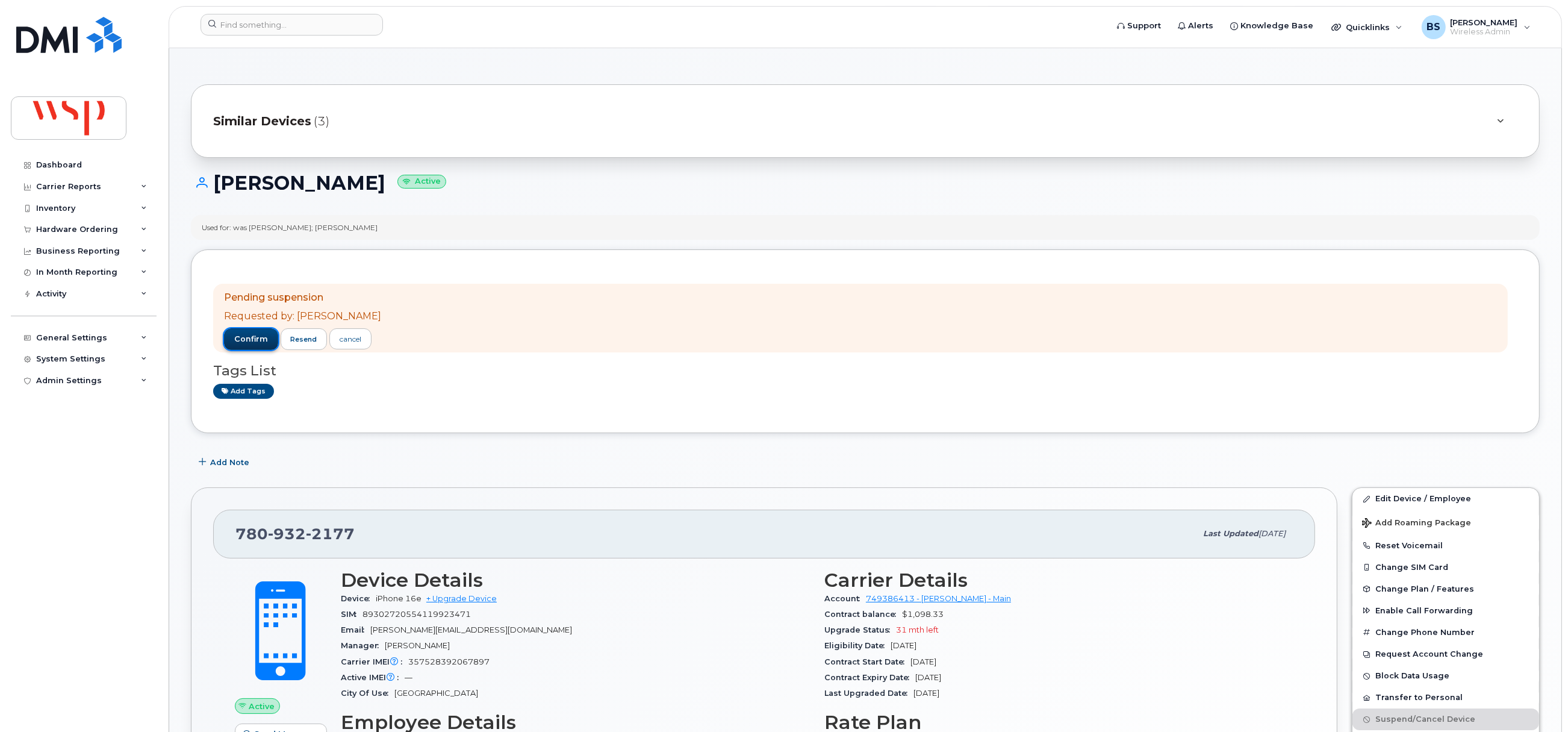
click at [253, 338] on span "confirm" at bounding box center [251, 339] width 34 height 11
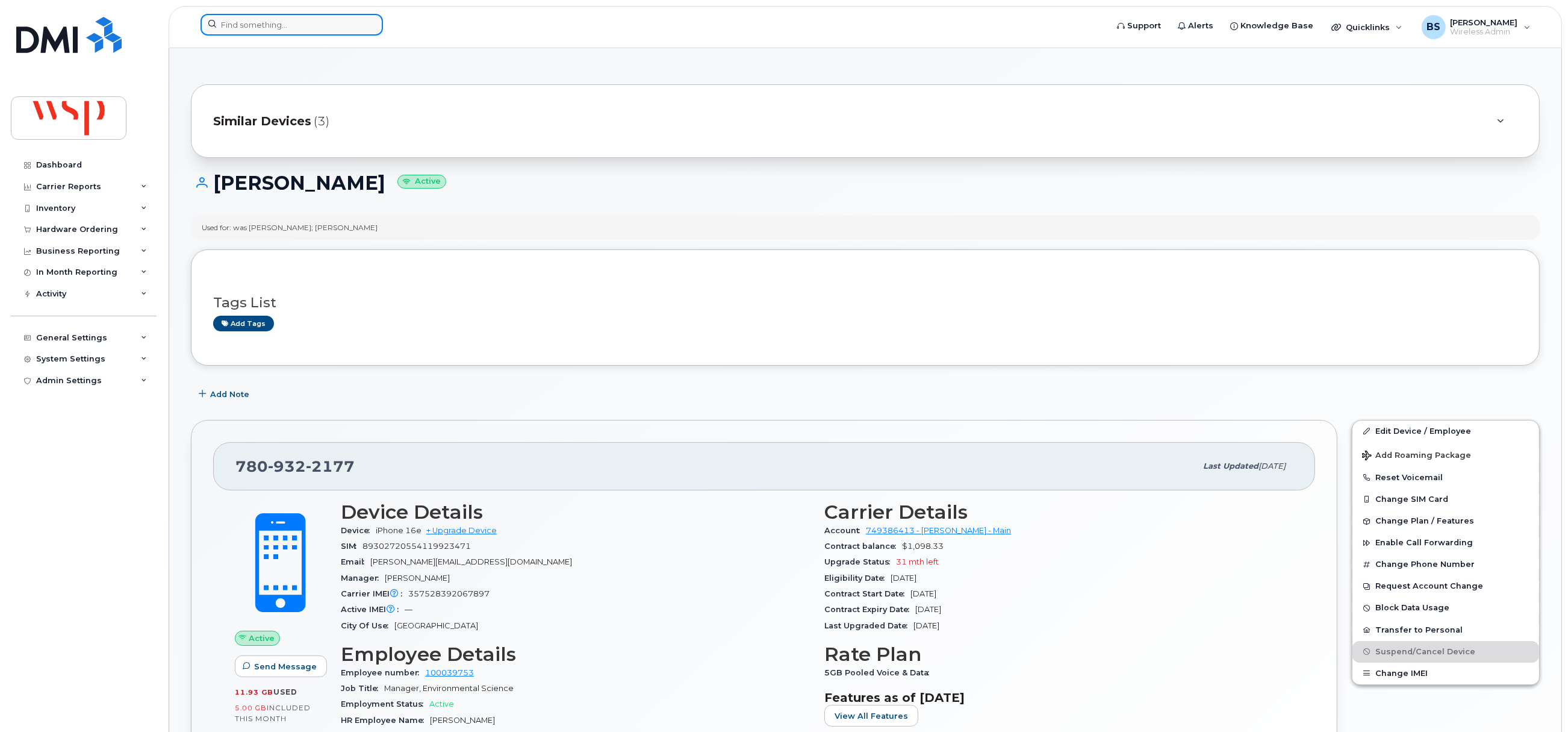
click at [281, 21] on input at bounding box center [292, 25] width 182 height 21
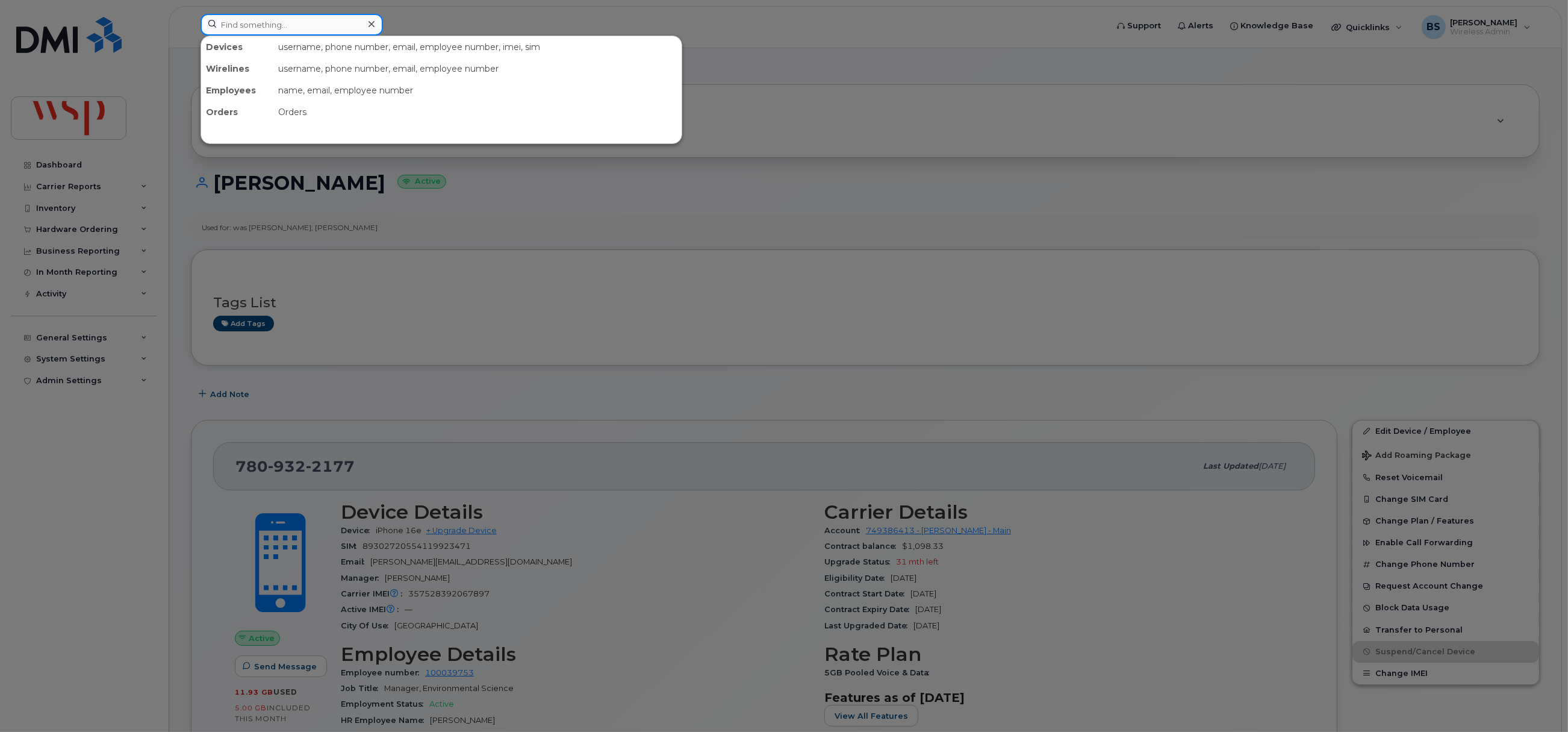
paste input "2505148448"
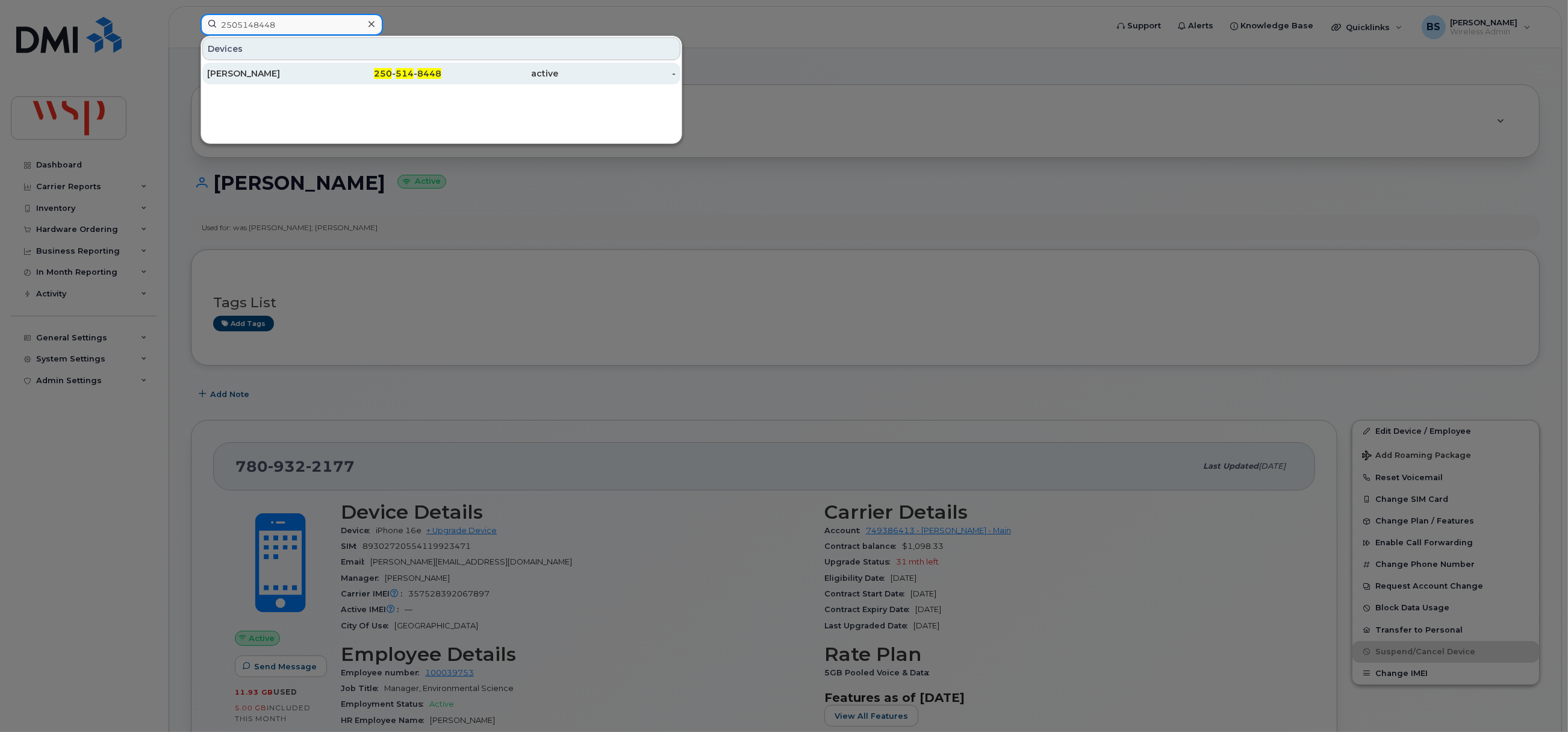
type input "2505148448"
click at [232, 74] on div "Ivan Dionne" at bounding box center [266, 74] width 117 height 12
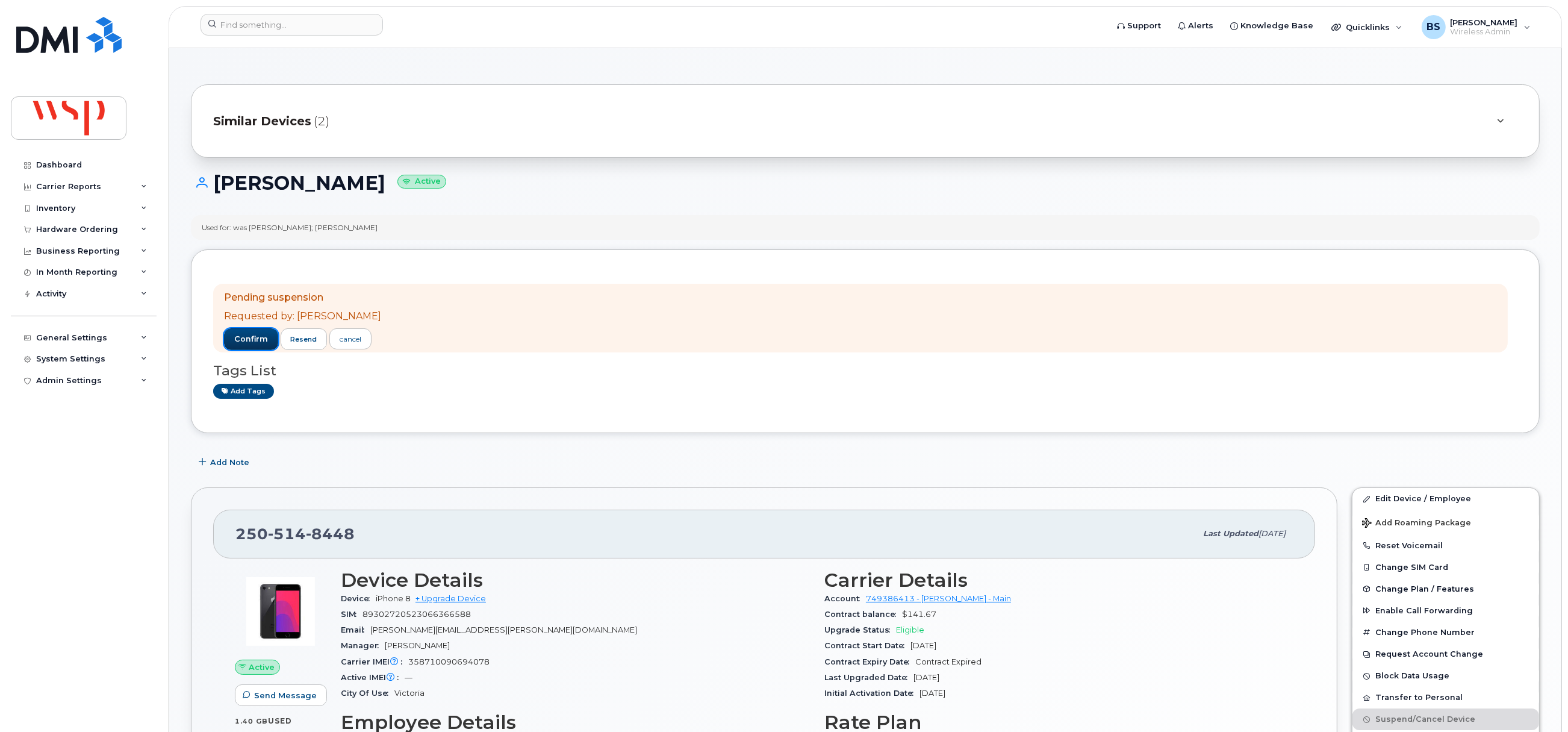
click at [257, 331] on button "confirm" at bounding box center [251, 339] width 54 height 21
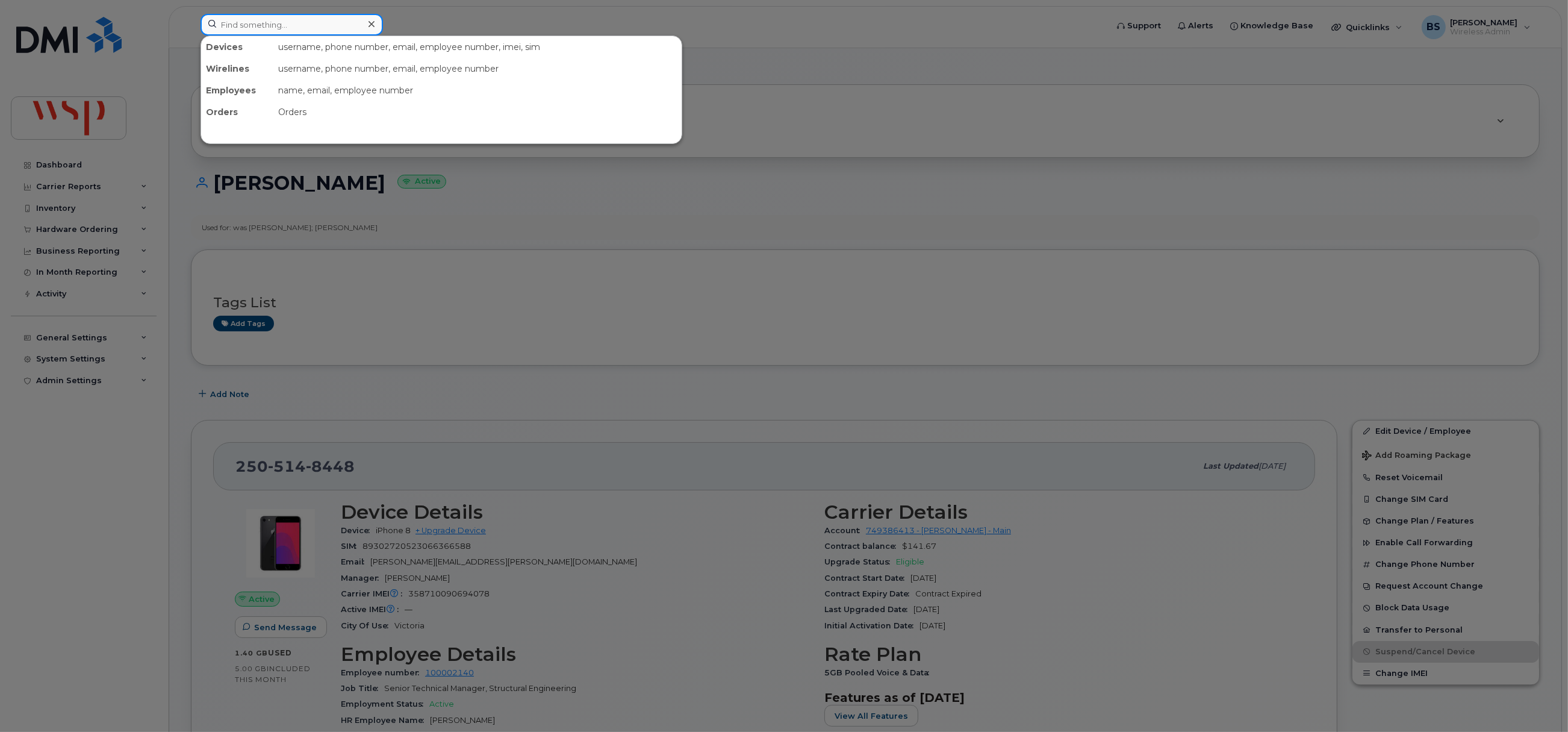
click at [303, 22] on input at bounding box center [292, 25] width 182 height 21
paste input "4372375010"
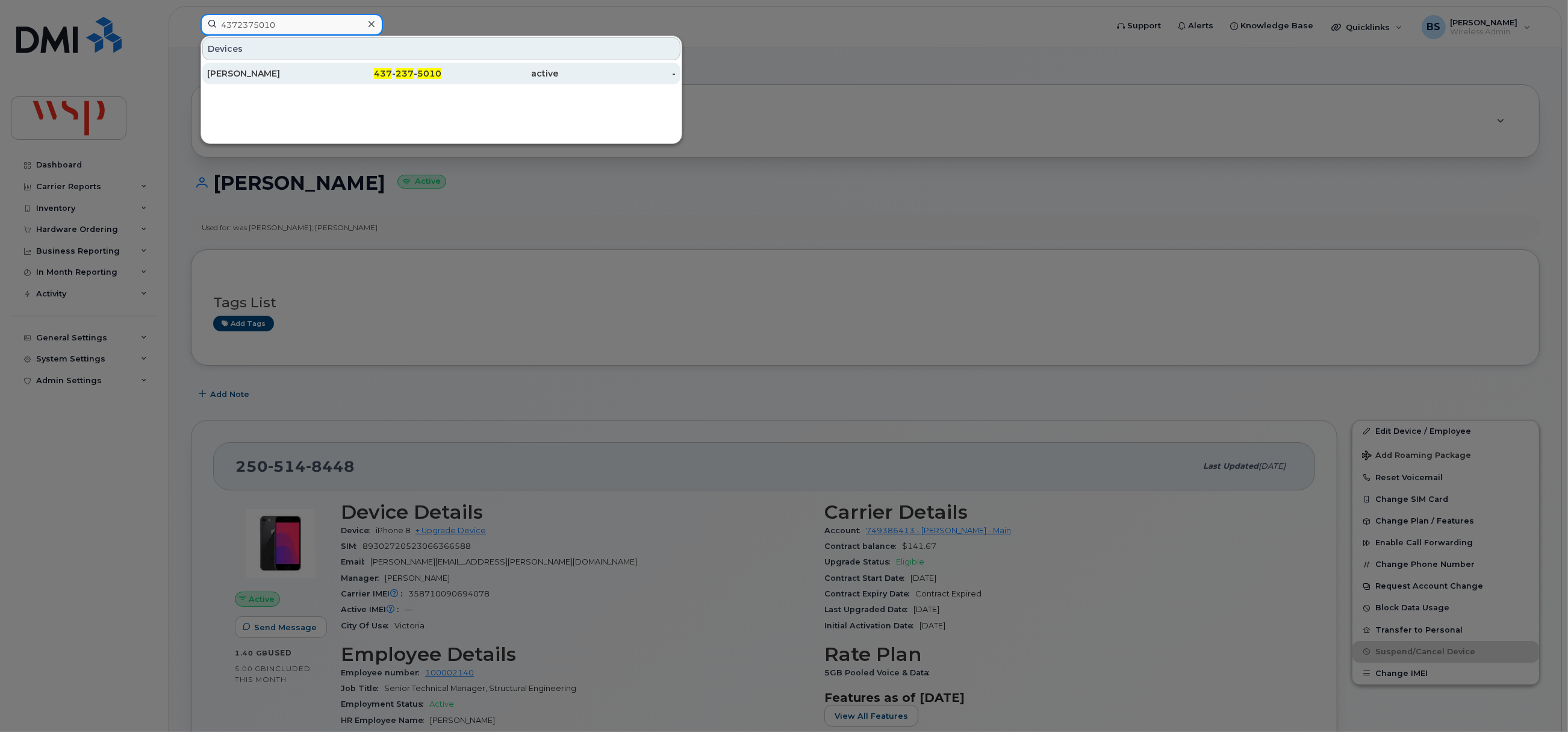
type input "4372375010"
click at [253, 70] on div "[PERSON_NAME]" at bounding box center [266, 74] width 117 height 12
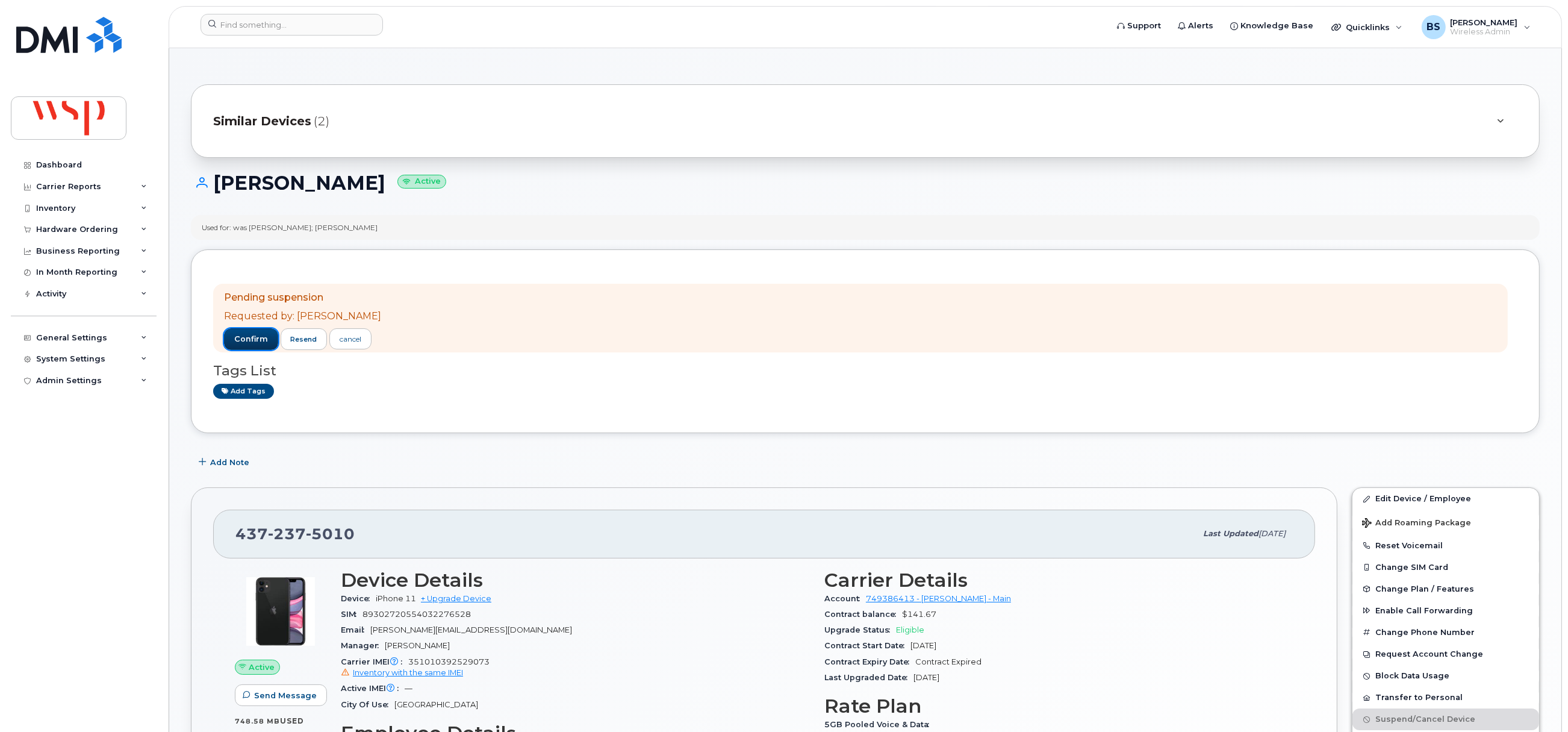
click at [263, 335] on span "confirm" at bounding box center [251, 339] width 34 height 11
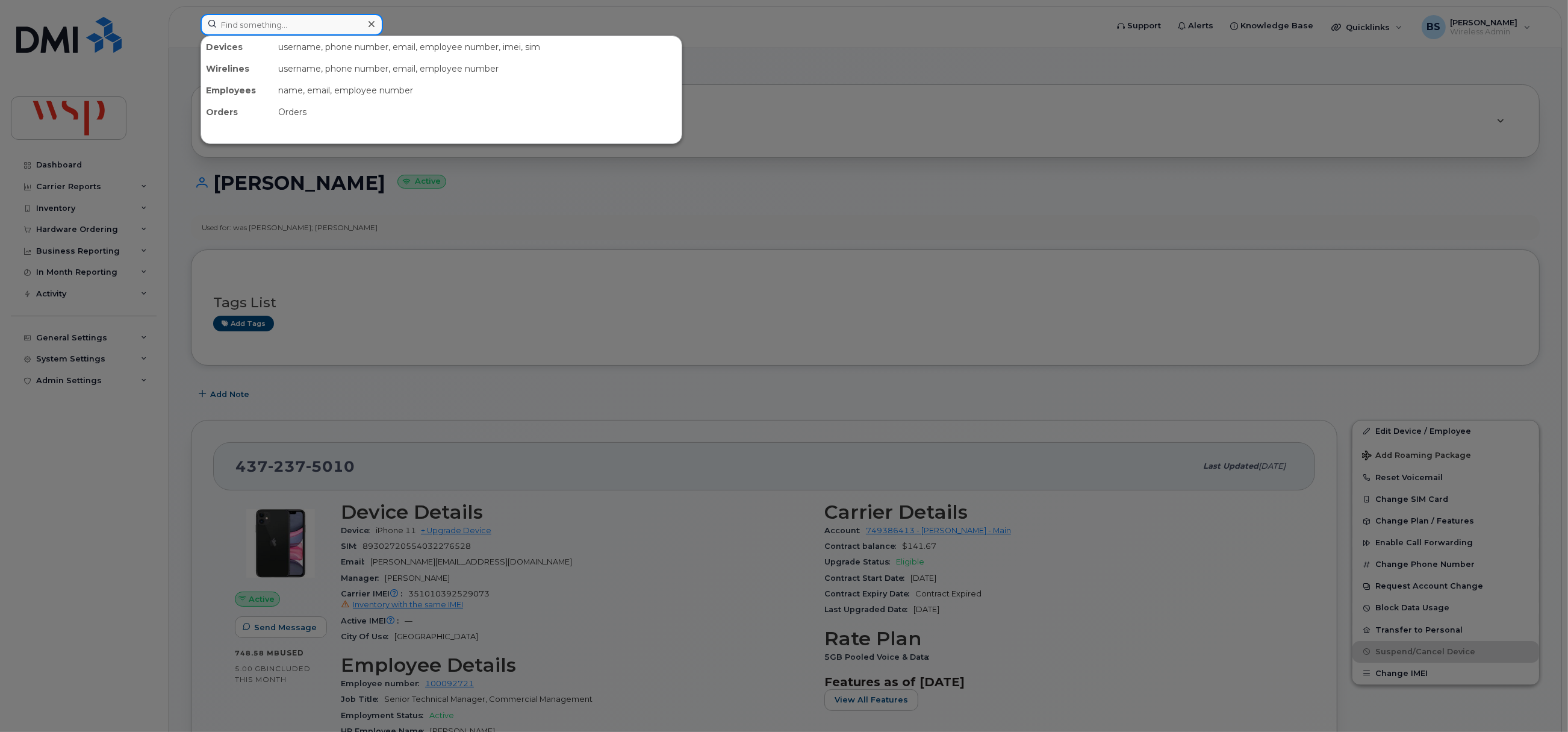
click at [338, 24] on input at bounding box center [292, 25] width 182 height 21
paste input "5146794759"
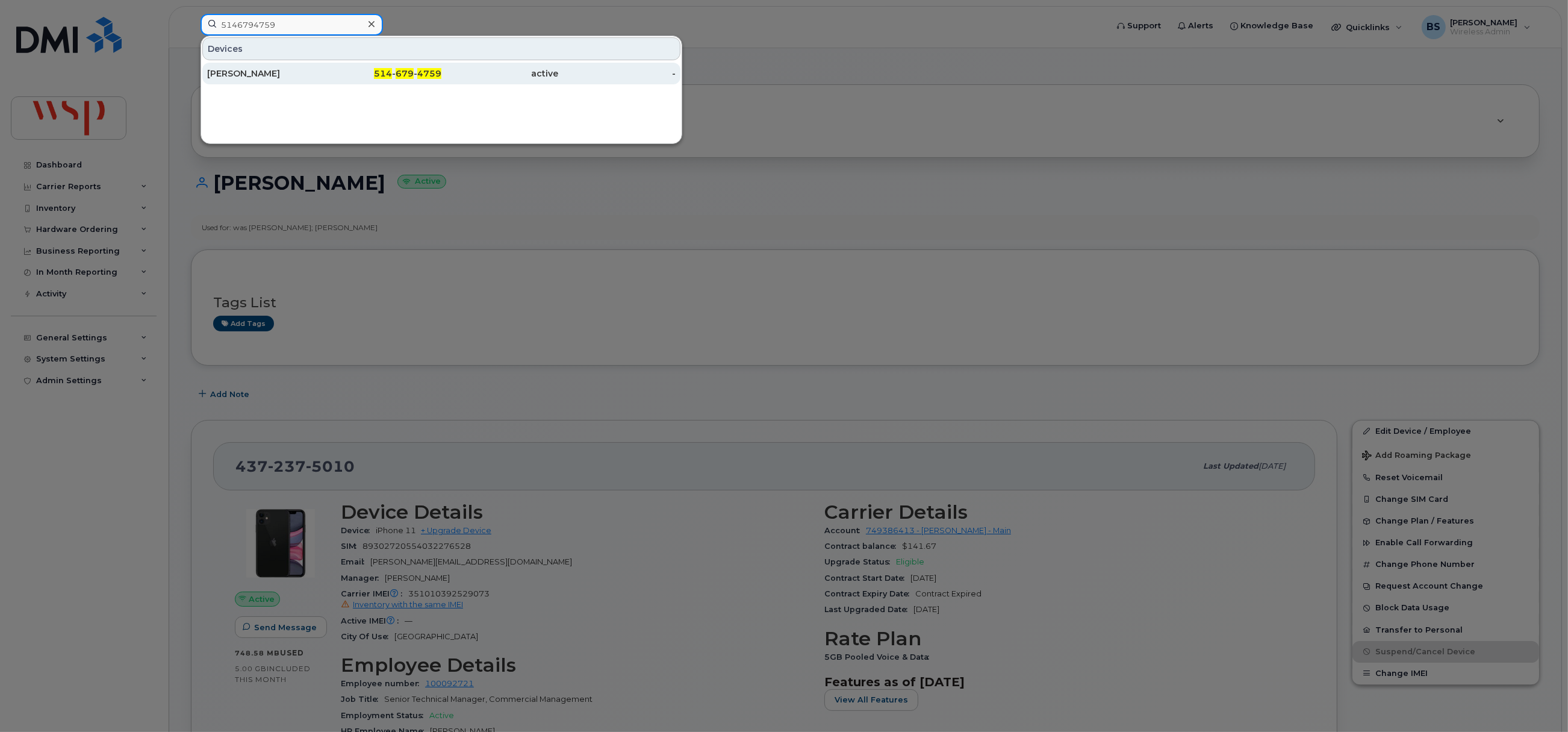
type input "5146794759"
click at [233, 70] on div "Sylvain Hains" at bounding box center [266, 74] width 117 height 12
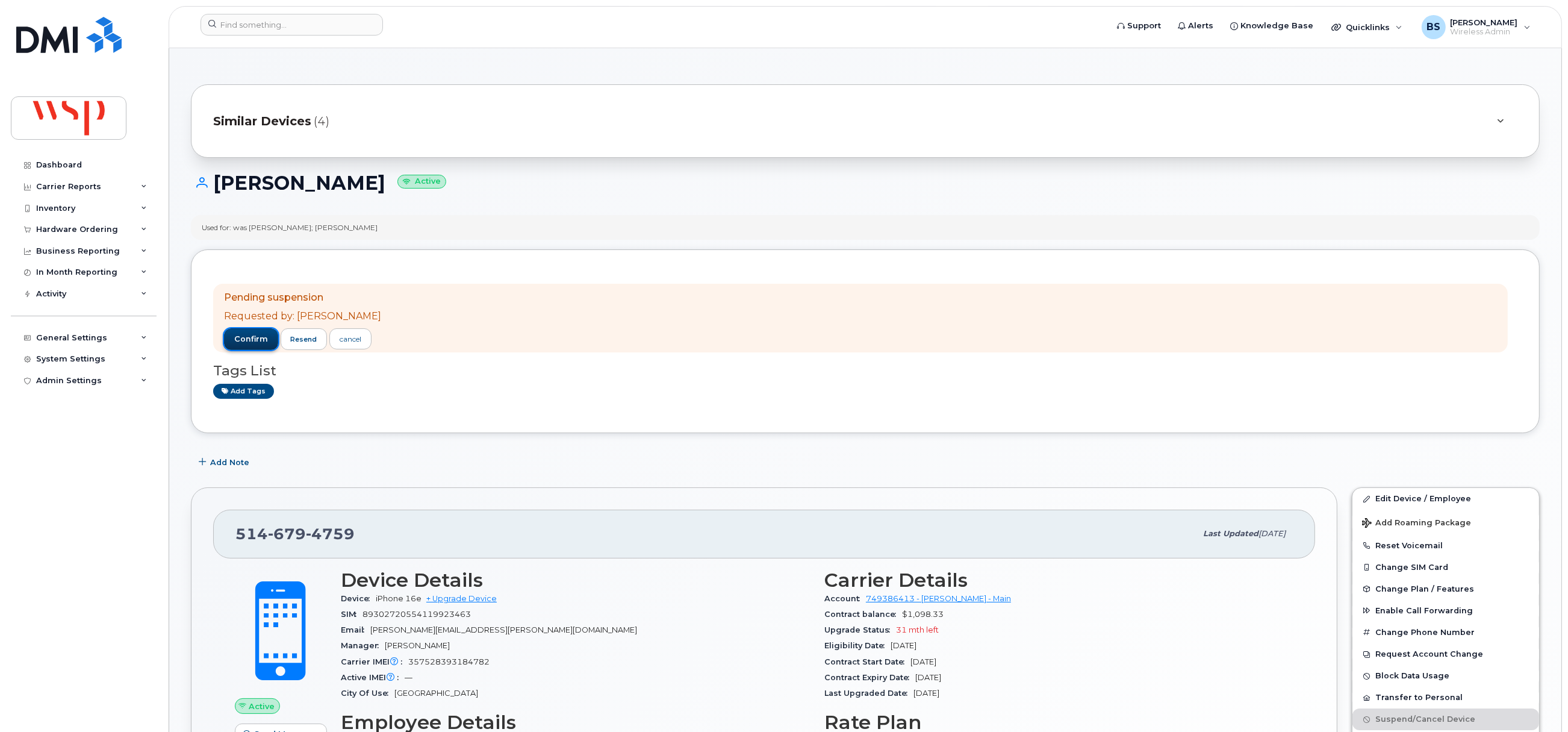
click at [259, 338] on span "confirm" at bounding box center [251, 339] width 34 height 11
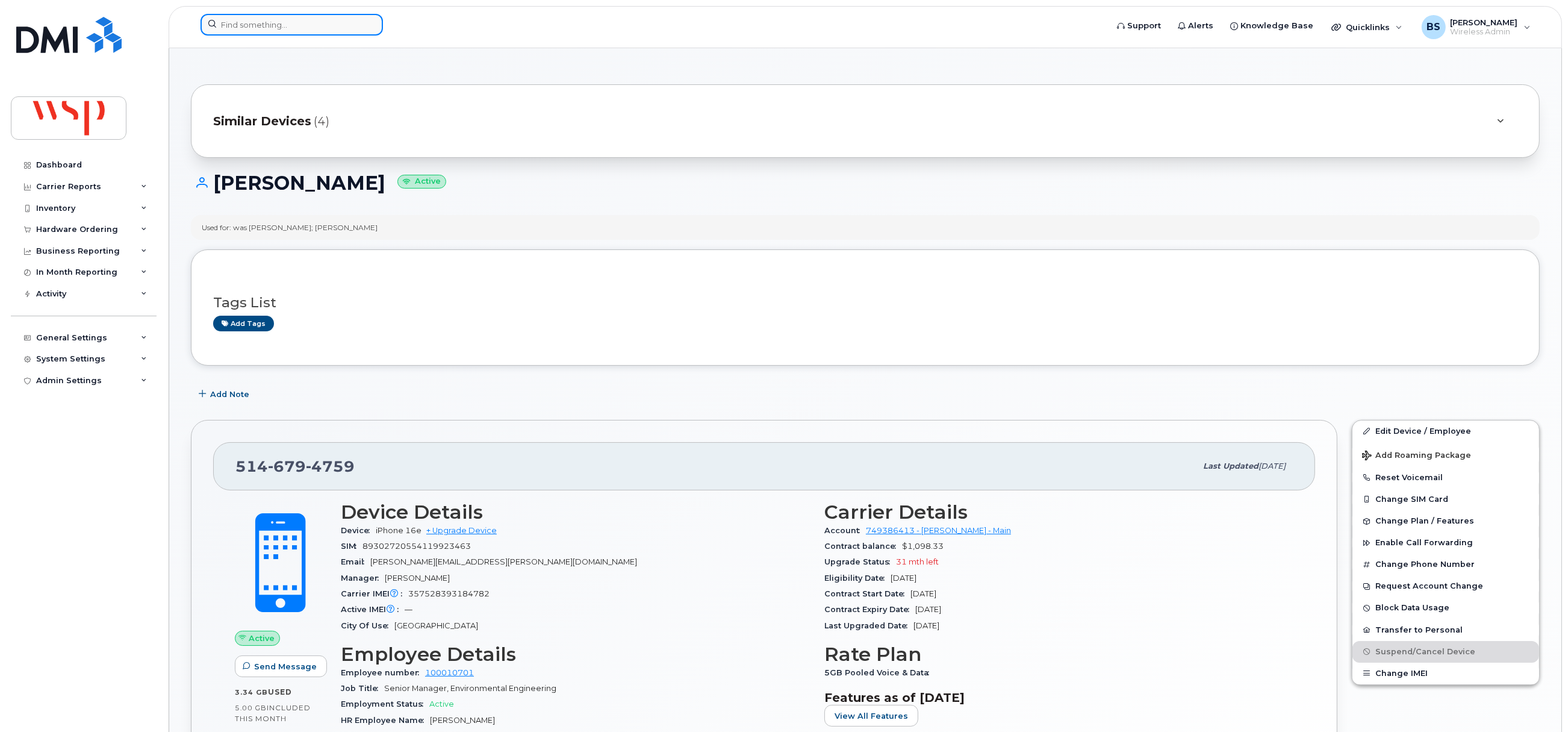
click at [286, 28] on input at bounding box center [292, 25] width 182 height 21
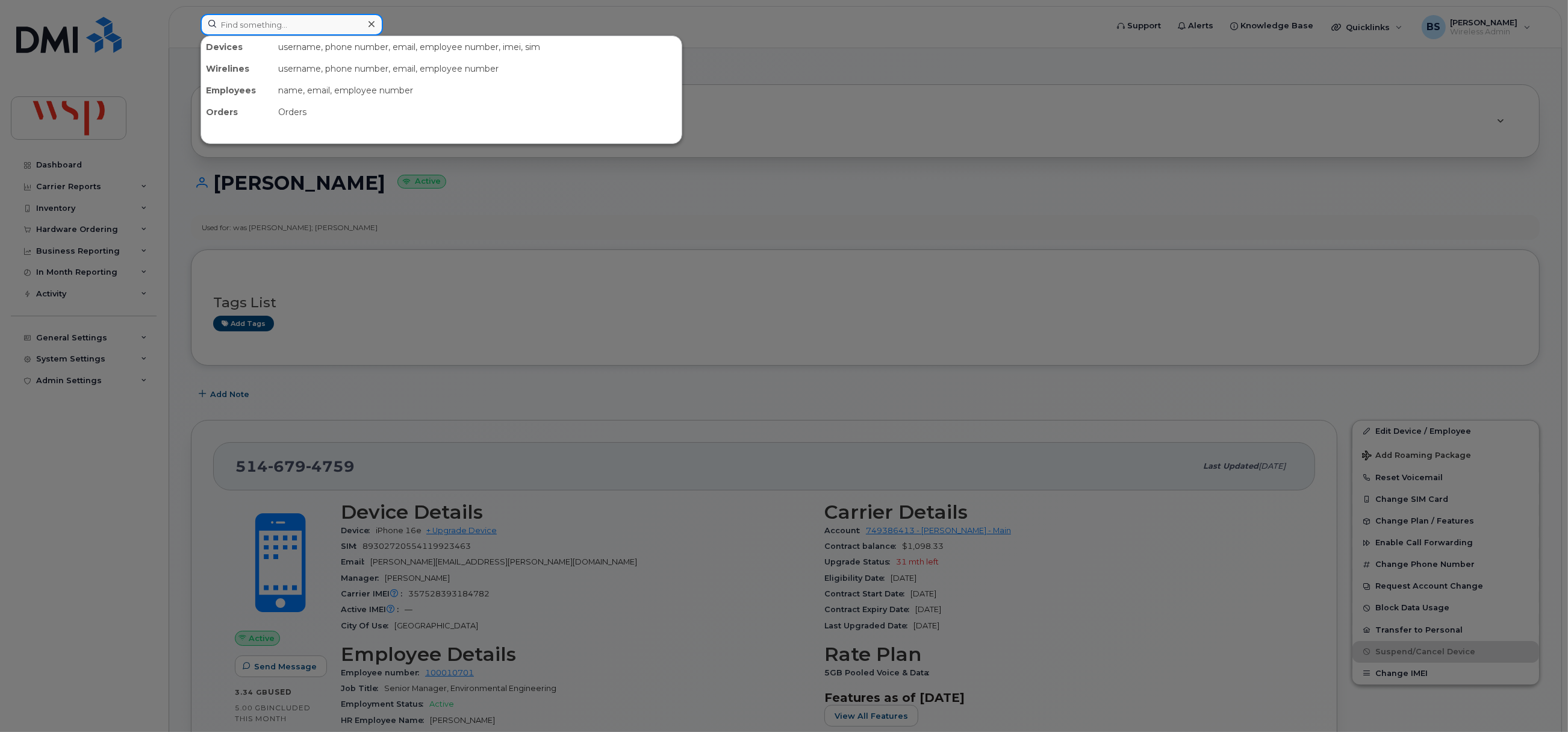
paste input "4317776084"
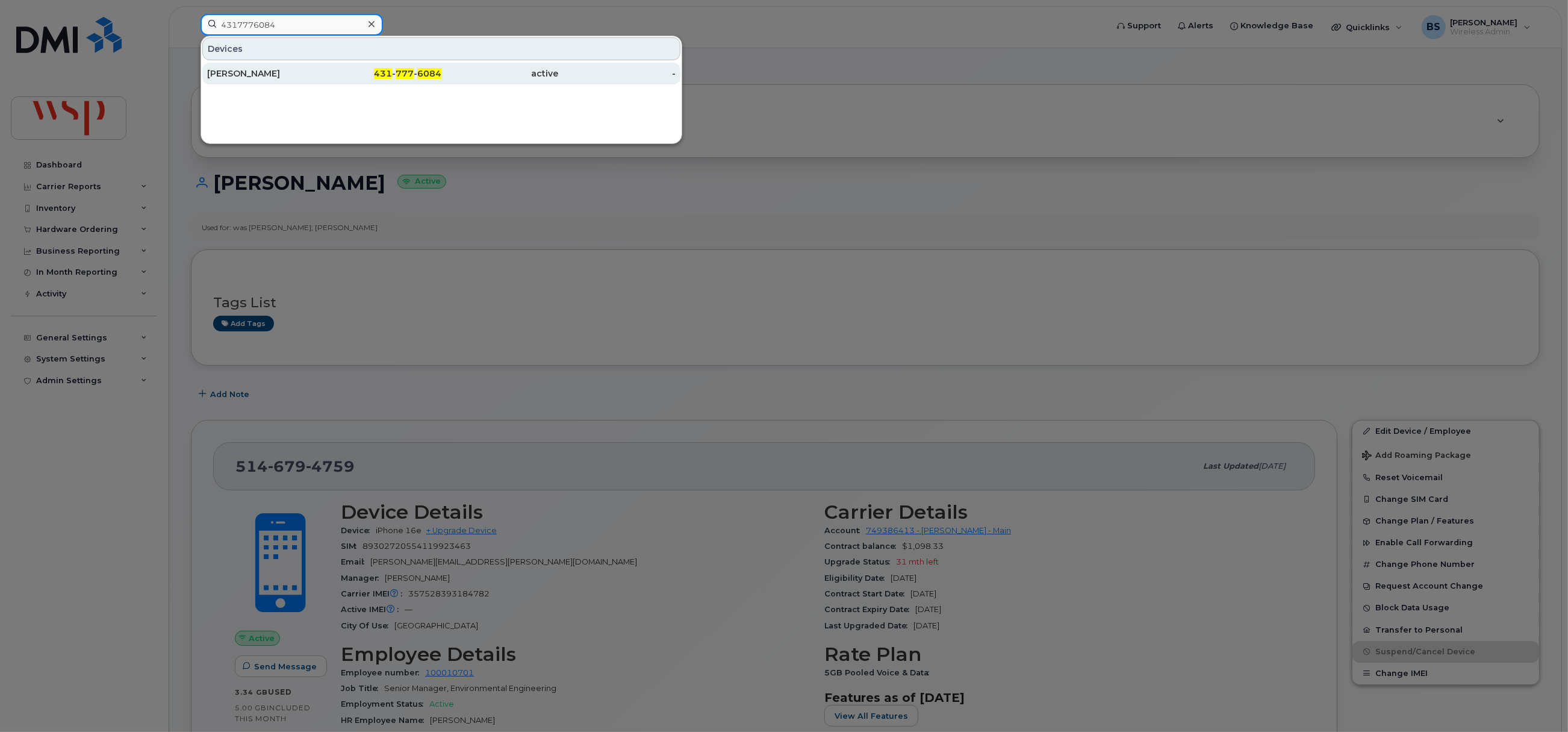
type input "4317776084"
click at [244, 71] on div "Dana Bredin" at bounding box center [266, 74] width 117 height 12
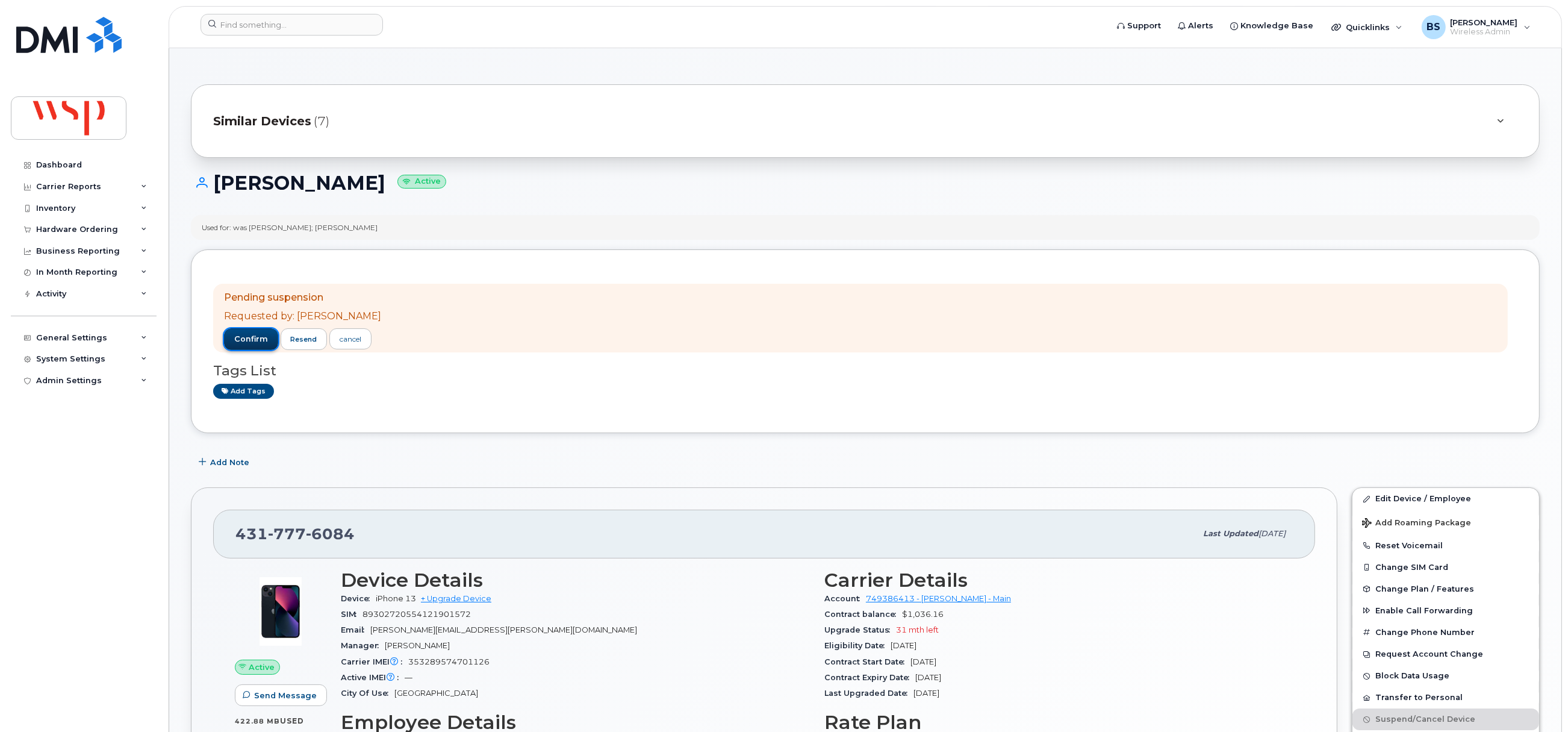
click at [233, 335] on button "confirm" at bounding box center [251, 339] width 54 height 21
